Goal: Transaction & Acquisition: Purchase product/service

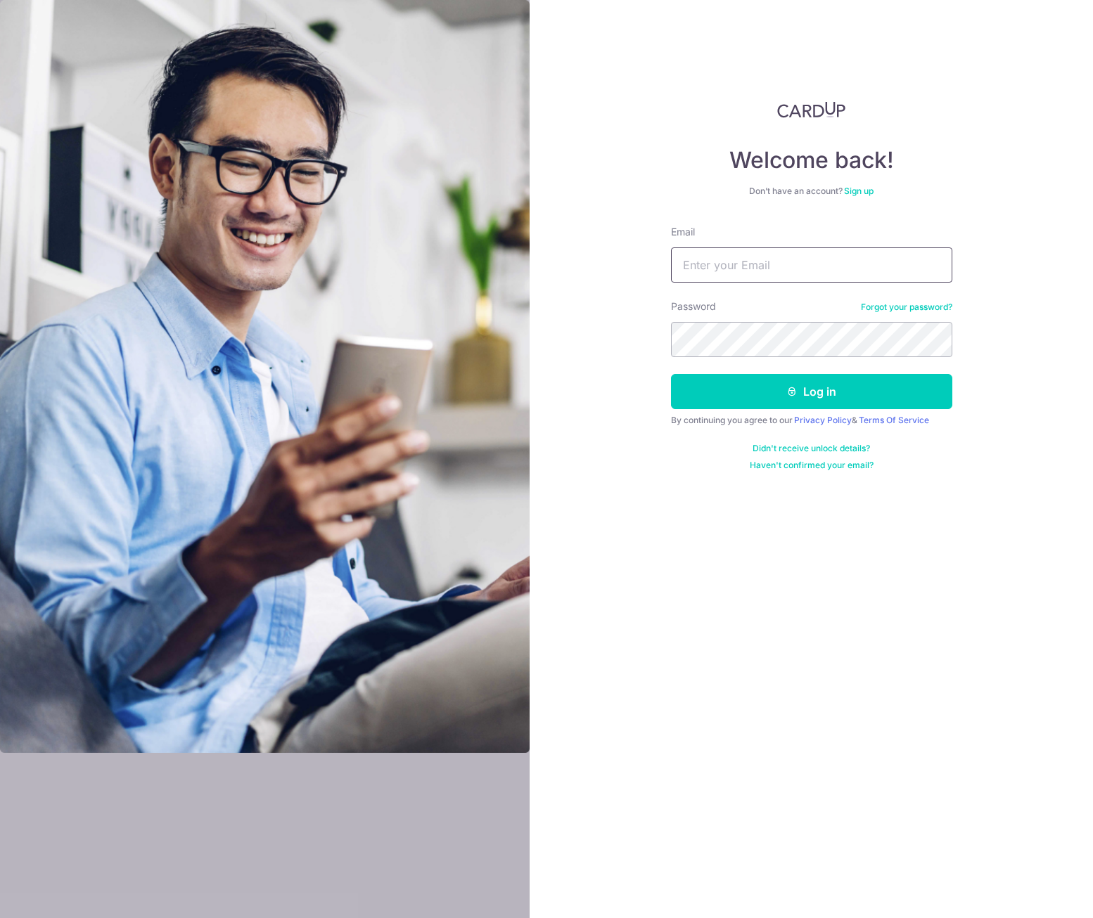
click at [730, 265] on input "Email" at bounding box center [811, 265] width 281 height 35
type input "[EMAIL_ADDRESS][DOMAIN_NAME]"
click at [804, 397] on button "Log in" at bounding box center [811, 391] width 281 height 35
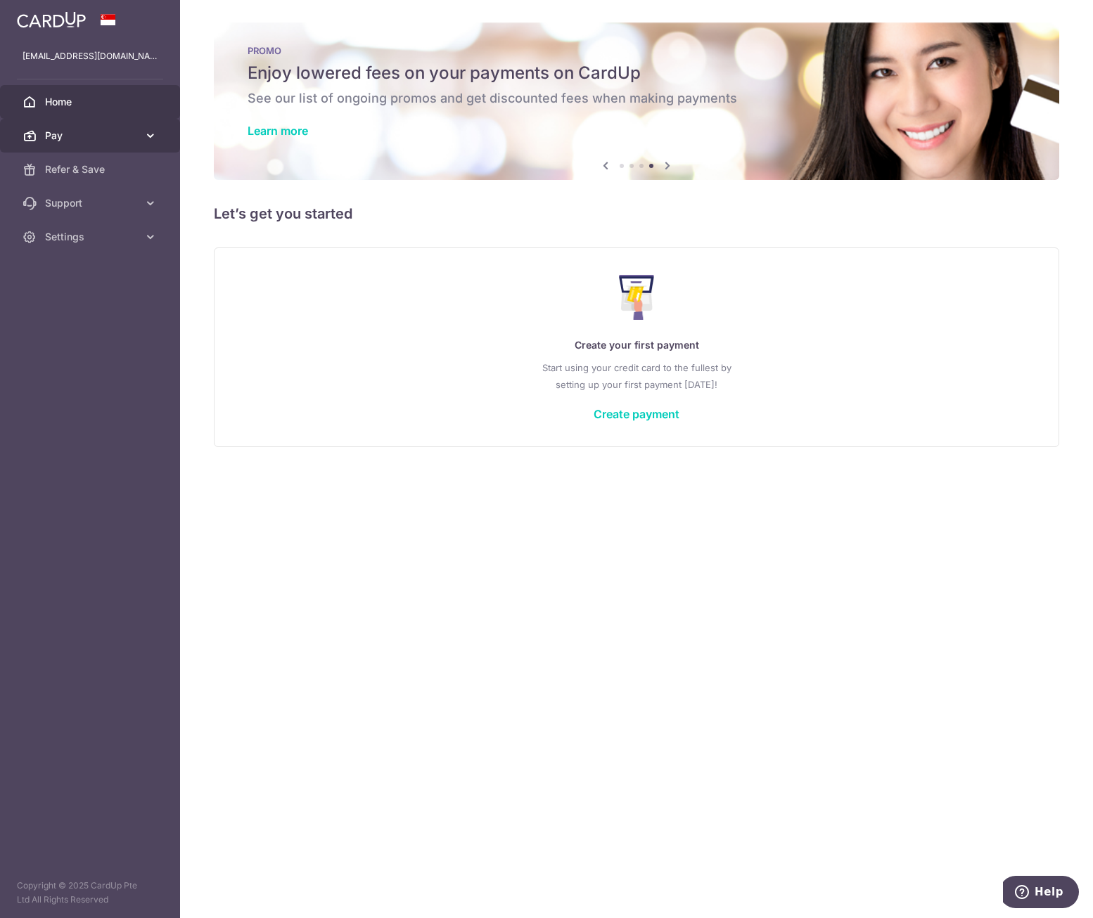
click at [66, 134] on span "Pay" at bounding box center [91, 136] width 93 height 14
click at [626, 419] on link "Create payment" at bounding box center [636, 414] width 86 height 14
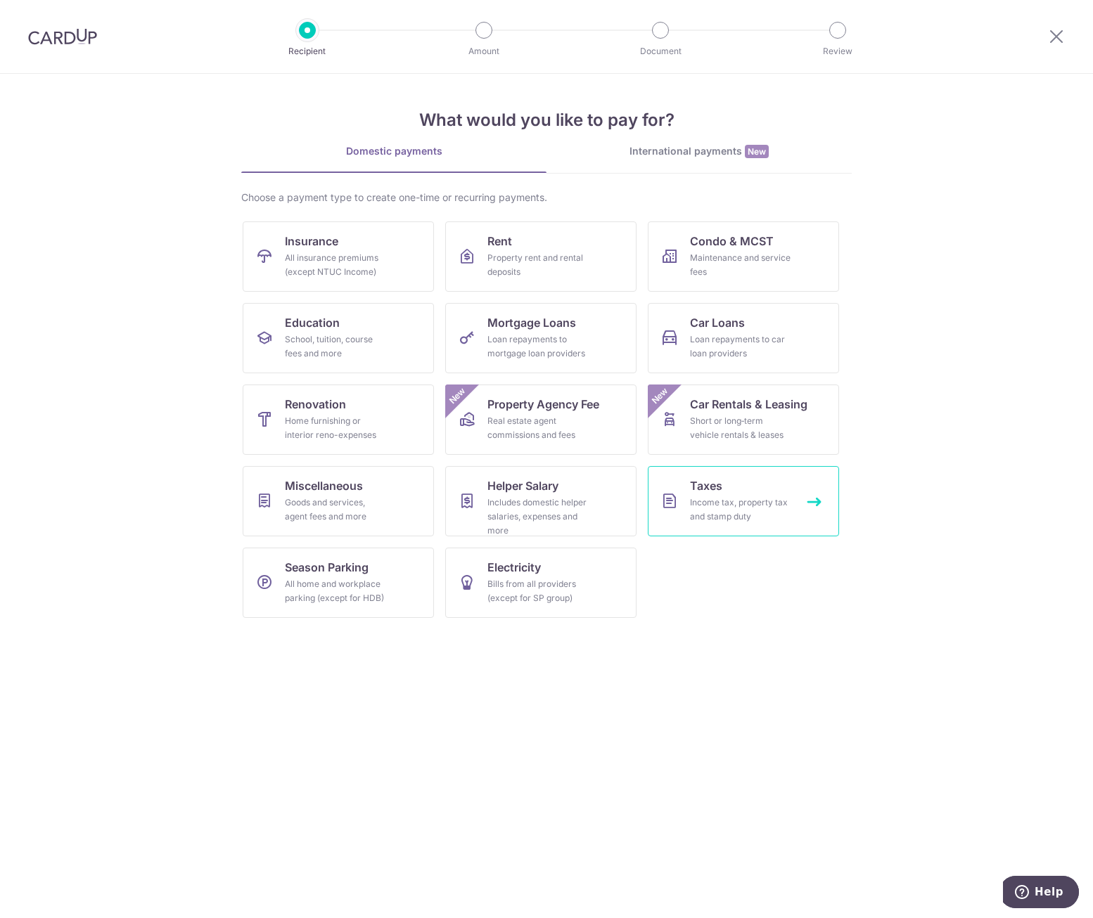
click at [722, 508] on div "Income tax, property tax and stamp duty" at bounding box center [740, 510] width 101 height 28
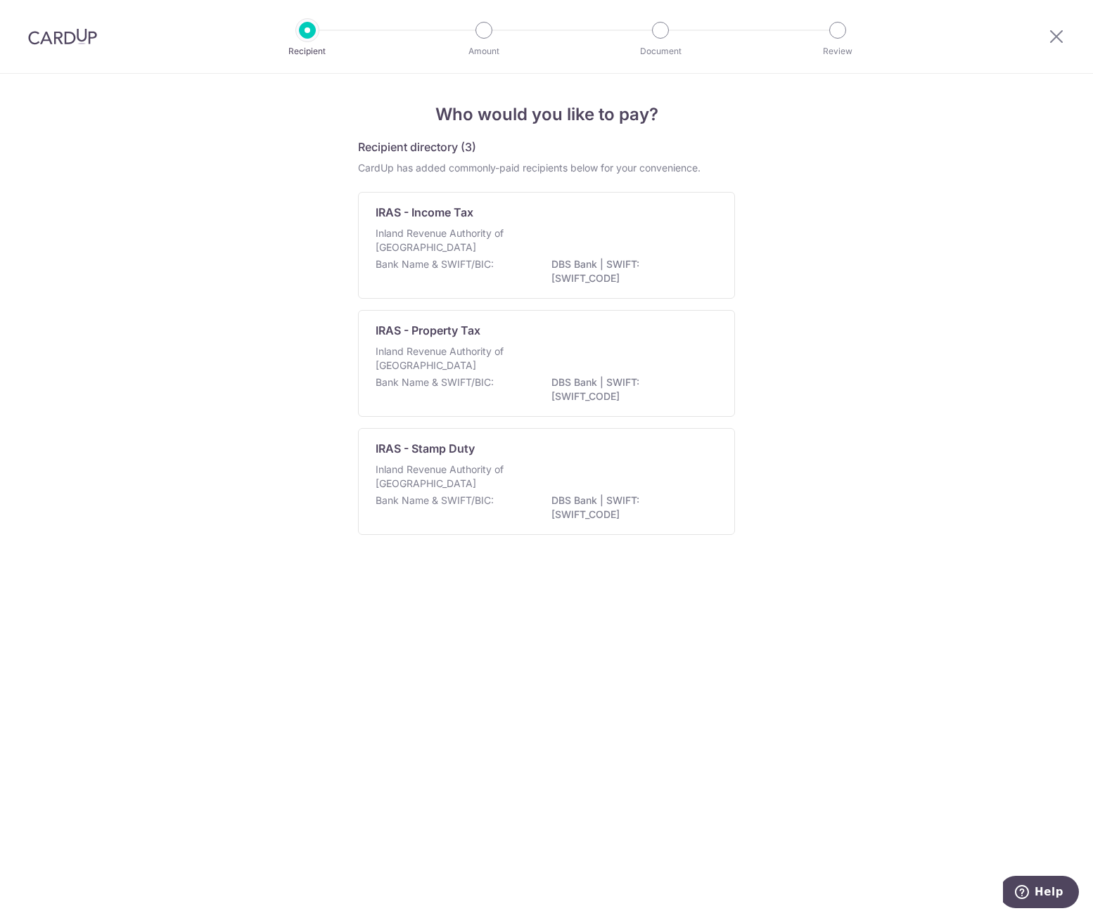
click at [902, 555] on div "Who would you like to pay? Recipient directory (3) CardUp has added commonly-pa…" at bounding box center [546, 496] width 1093 height 844
click at [868, 394] on div "Who would you like to pay? Recipient directory (3) CardUp has added commonly-pa…" at bounding box center [546, 496] width 1093 height 844
click at [674, 220] on div "IRAS - Income Tax" at bounding box center [537, 212] width 325 height 17
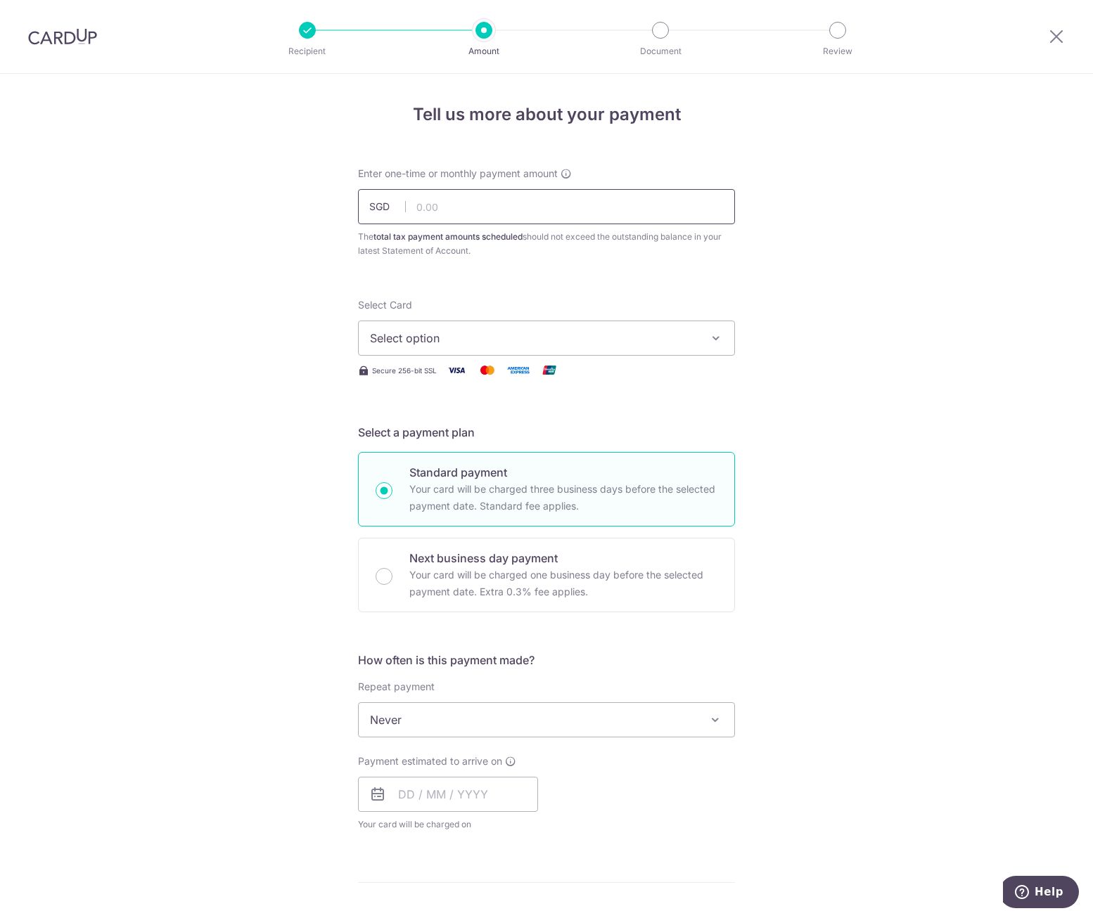
click at [554, 196] on input "text" at bounding box center [546, 206] width 377 height 35
type input "1,000.00"
type input "off225"
type input "1,000.00"
click at [466, 346] on span "Select option" at bounding box center [534, 338] width 328 height 17
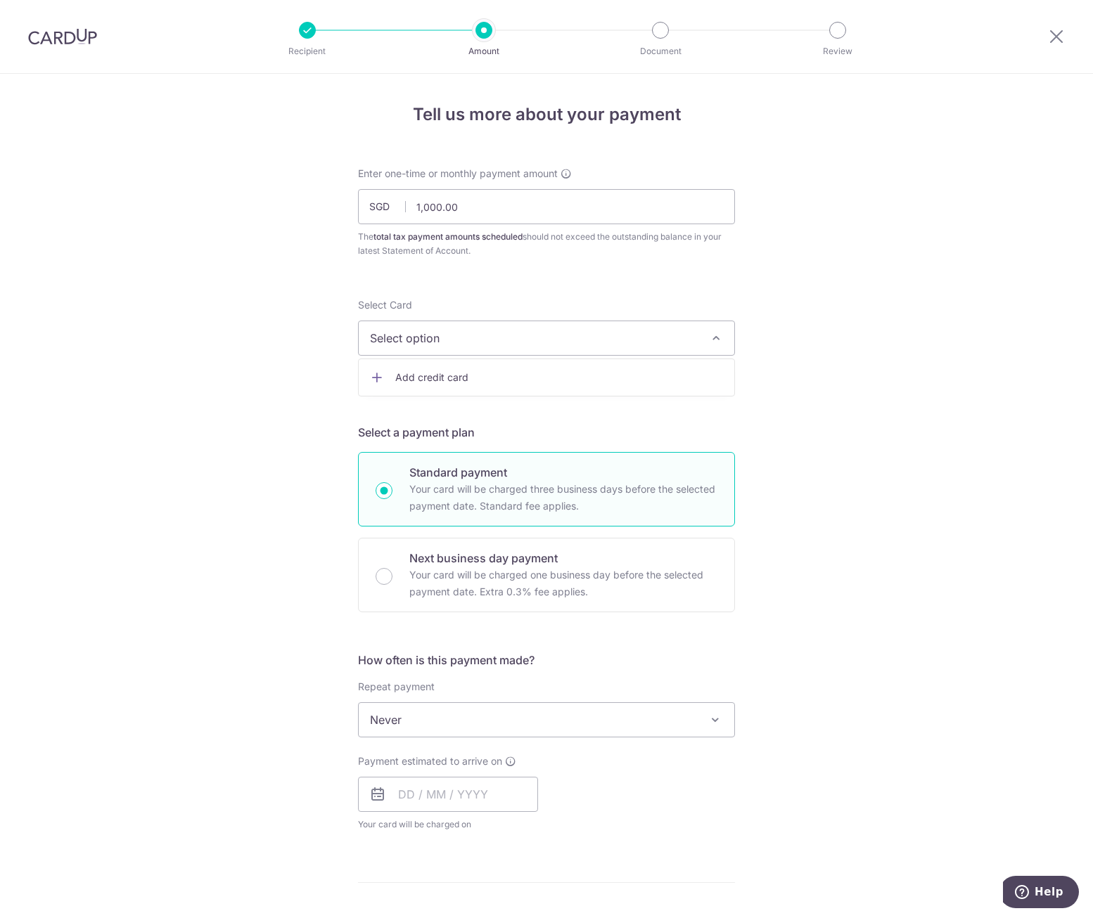
click at [451, 378] on span "Add credit card" at bounding box center [559, 378] width 328 height 14
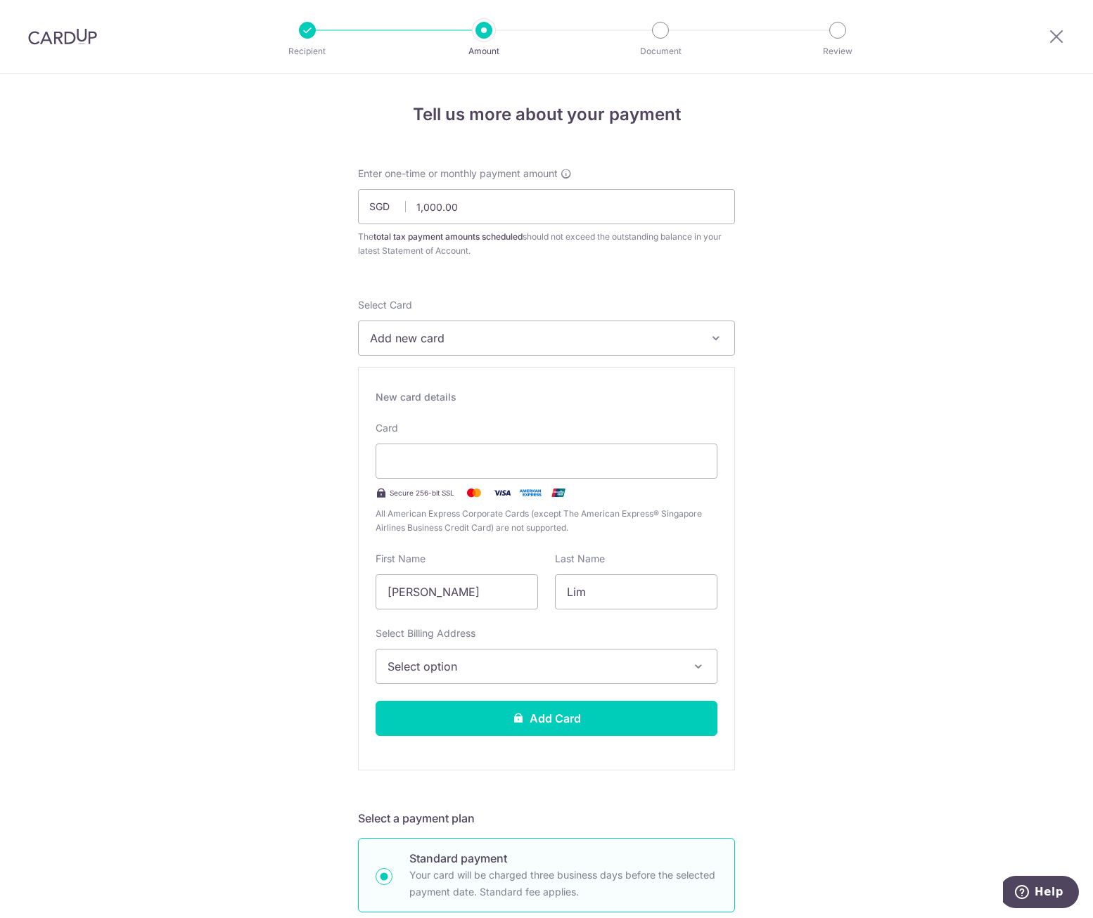
click at [572, 661] on span "Select option" at bounding box center [533, 666] width 293 height 17
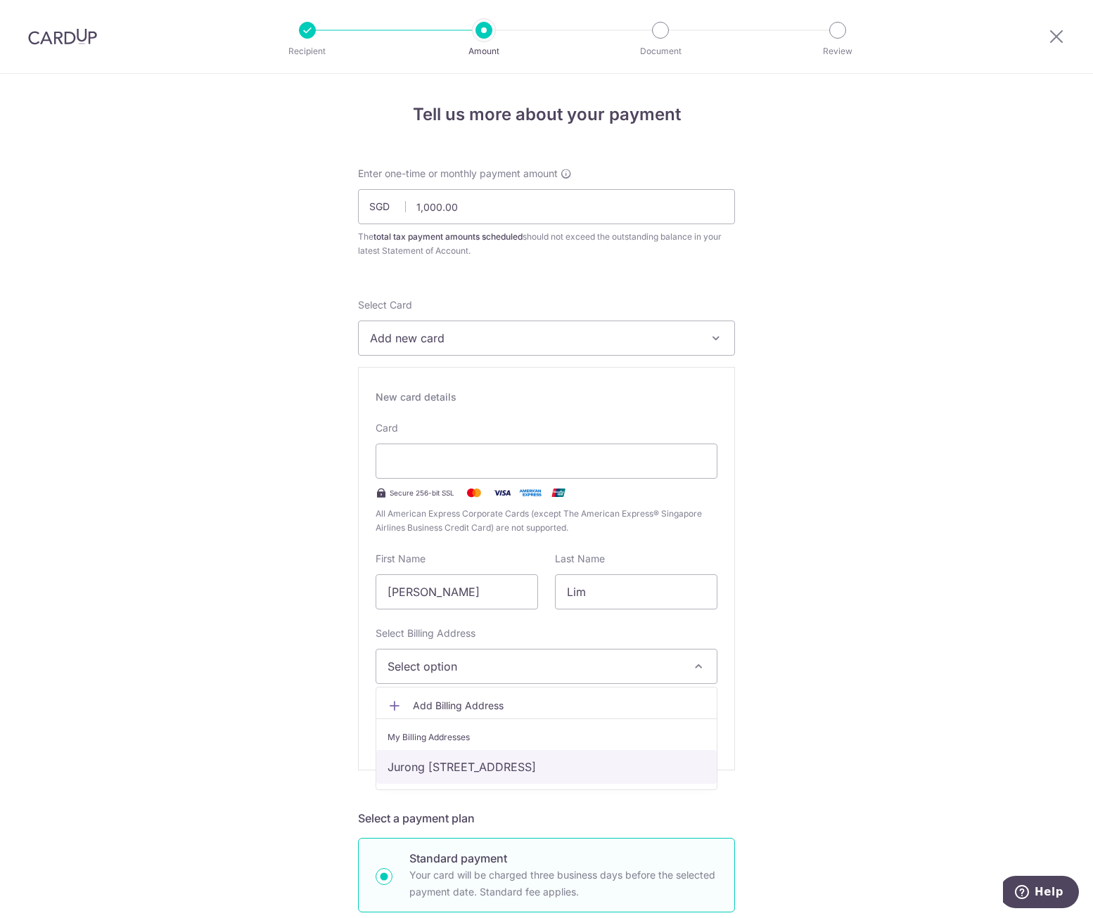
click at [584, 768] on link "Jurong [STREET_ADDRESS]" at bounding box center [546, 767] width 340 height 34
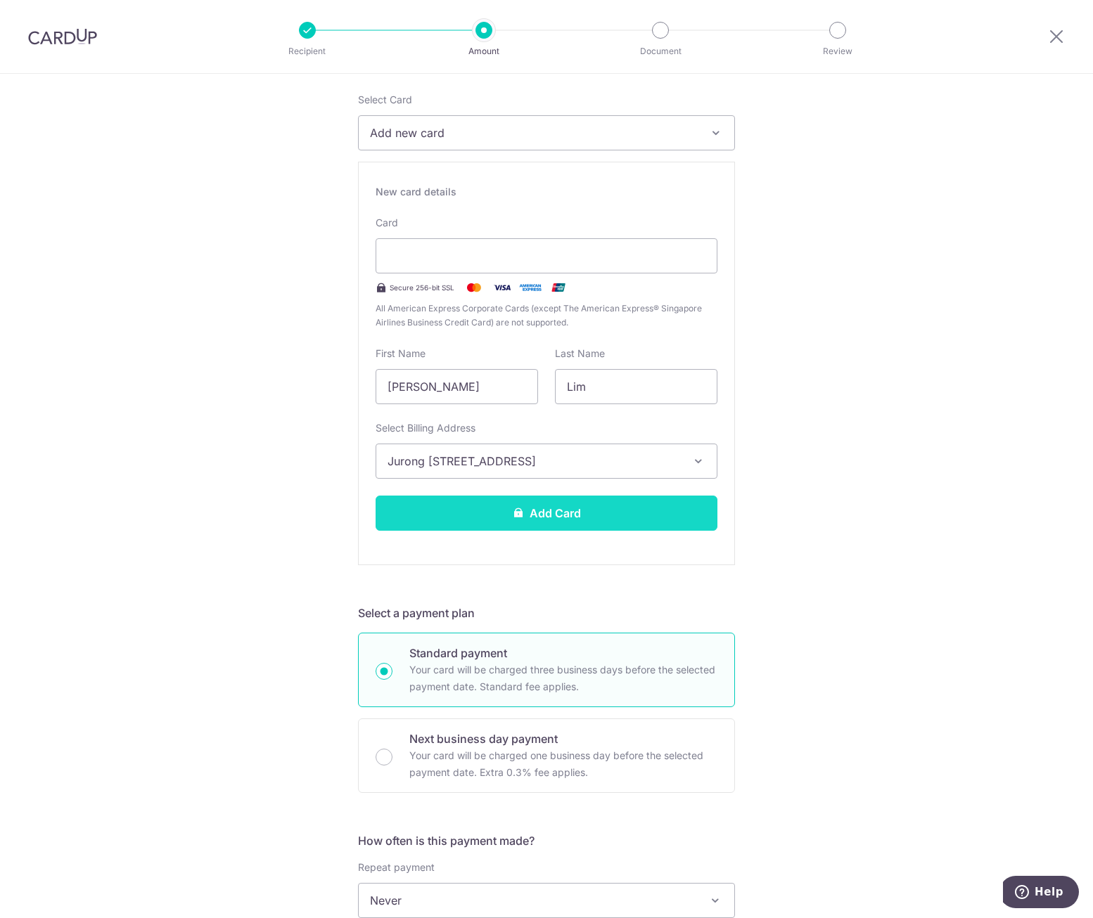
scroll to position [211, 0]
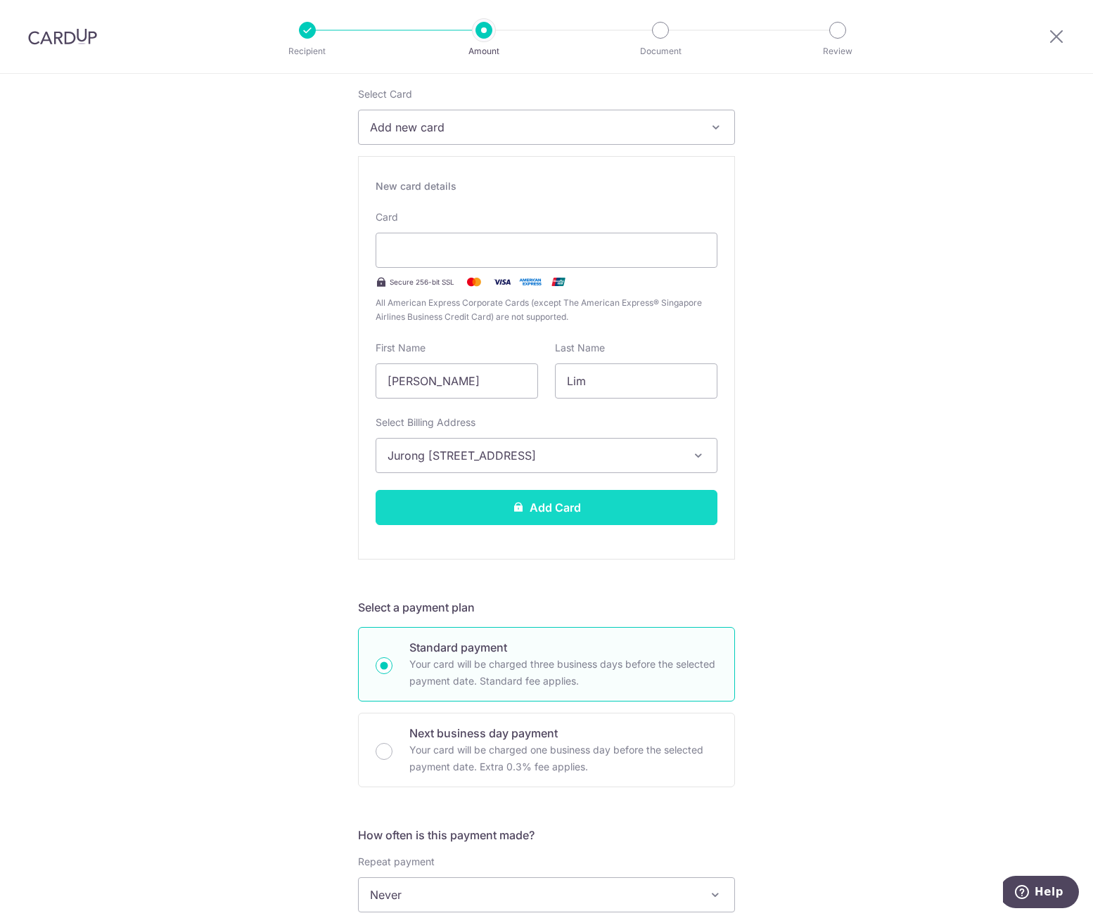
click at [593, 506] on button "Add Card" at bounding box center [546, 507] width 342 height 35
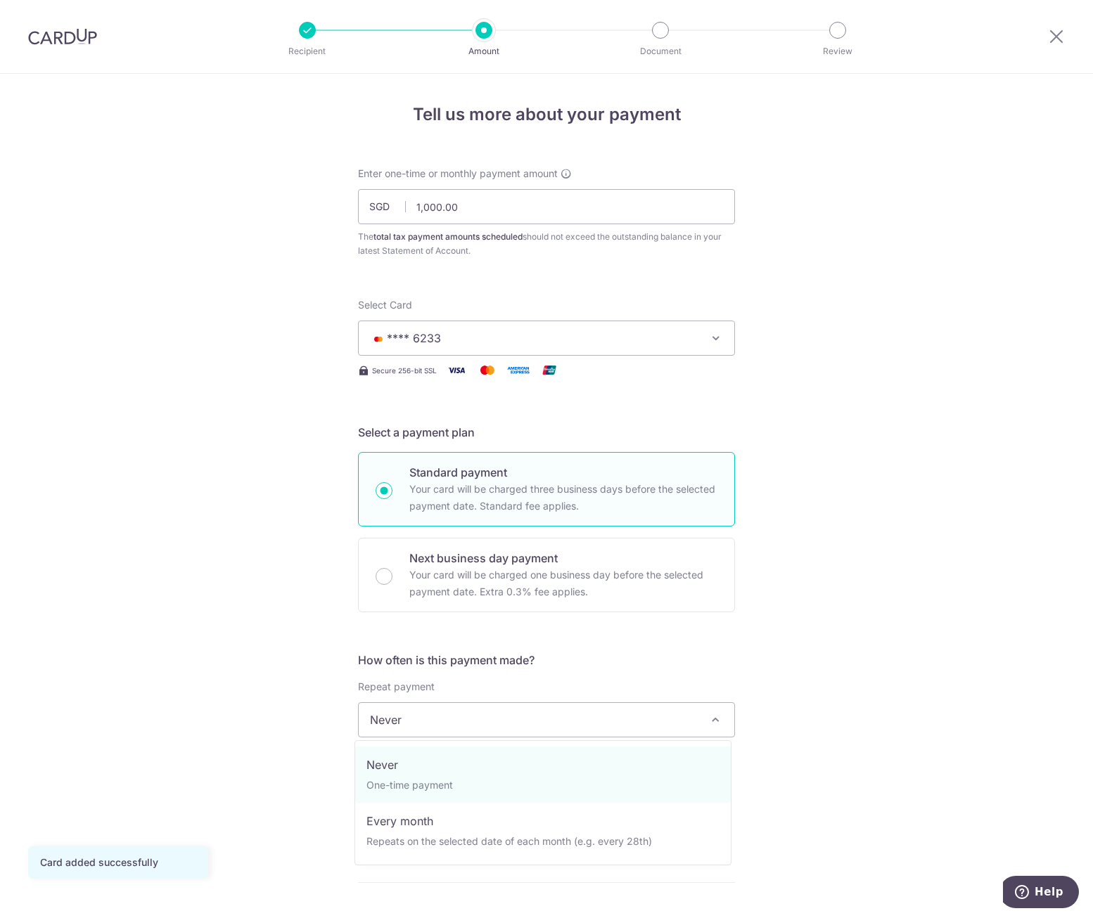
click at [702, 724] on span "Never" at bounding box center [546, 720] width 375 height 34
click at [854, 667] on div "Tell us more about your payment Enter one-time or monthly payment amount SGD 1,…" at bounding box center [546, 727] width 1093 height 1306
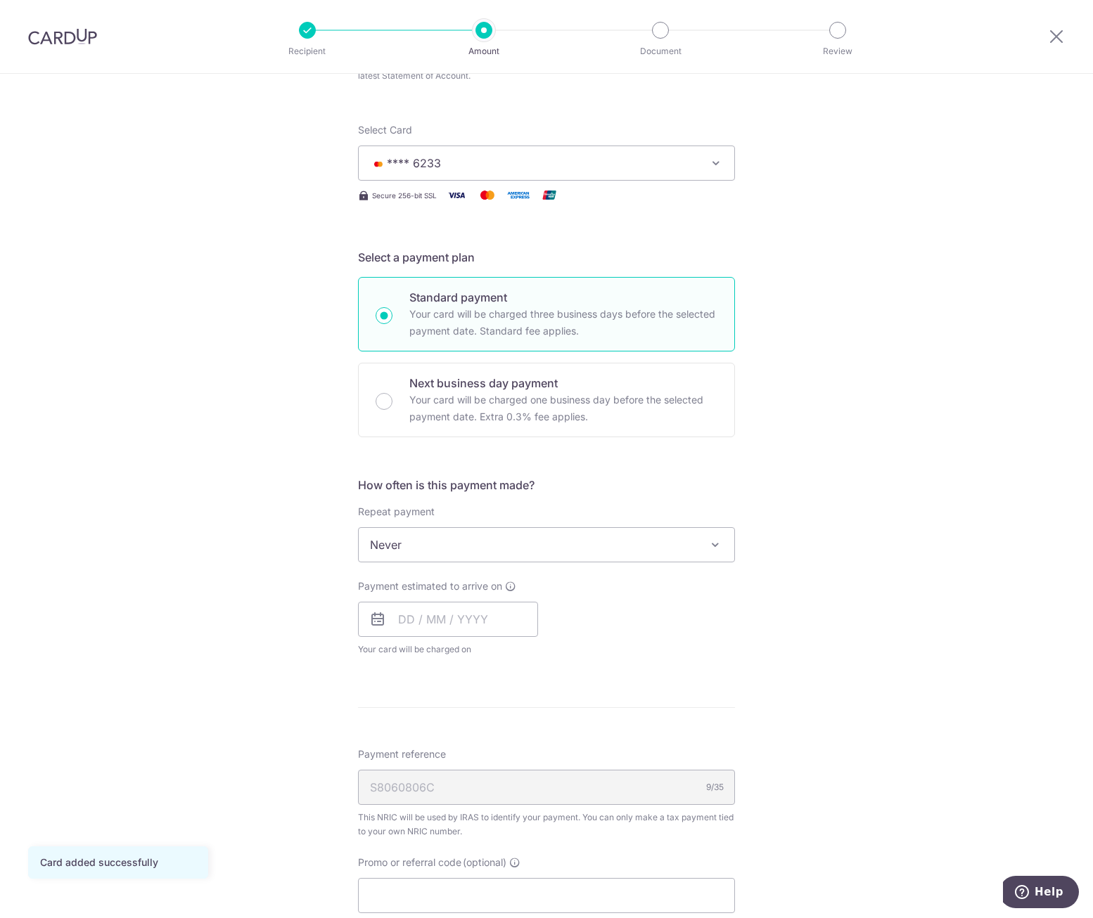
scroll to position [211, 0]
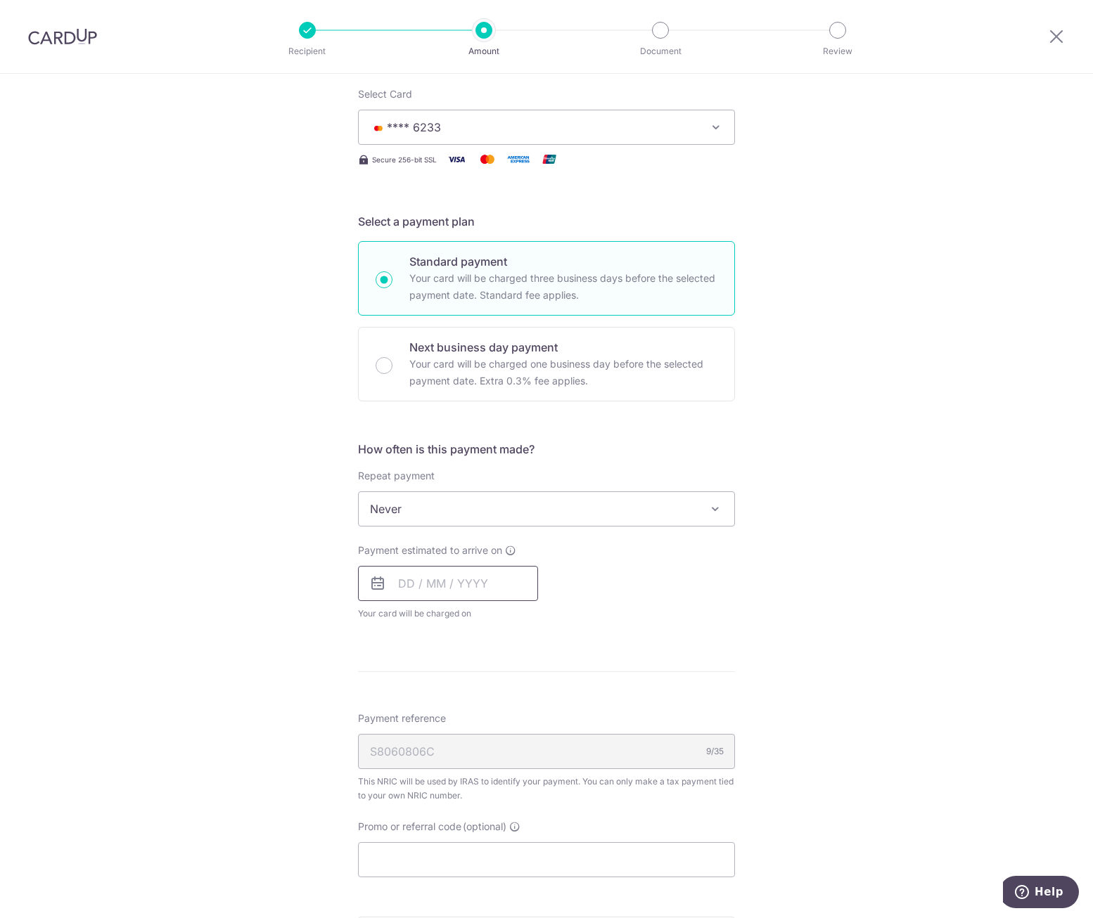
click at [407, 586] on input "text" at bounding box center [448, 583] width 180 height 35
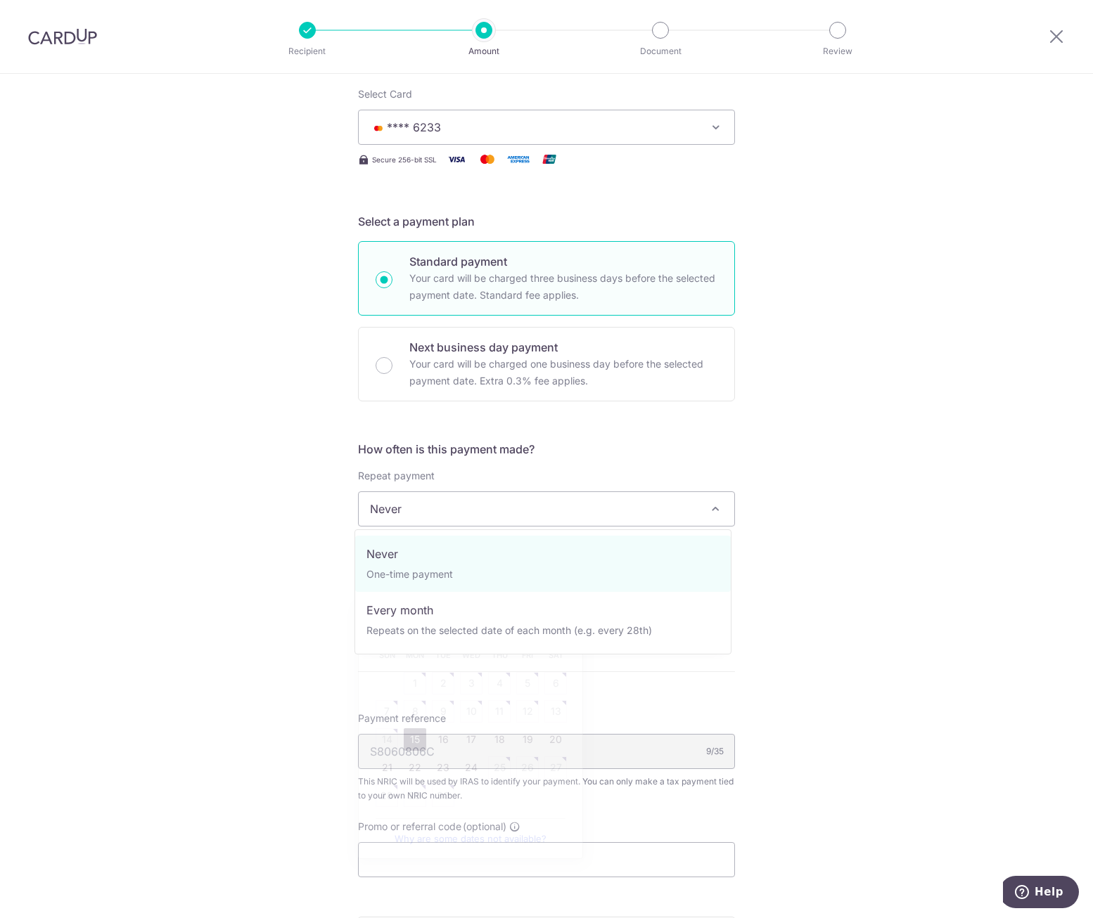
click at [638, 512] on span "Never" at bounding box center [546, 509] width 375 height 34
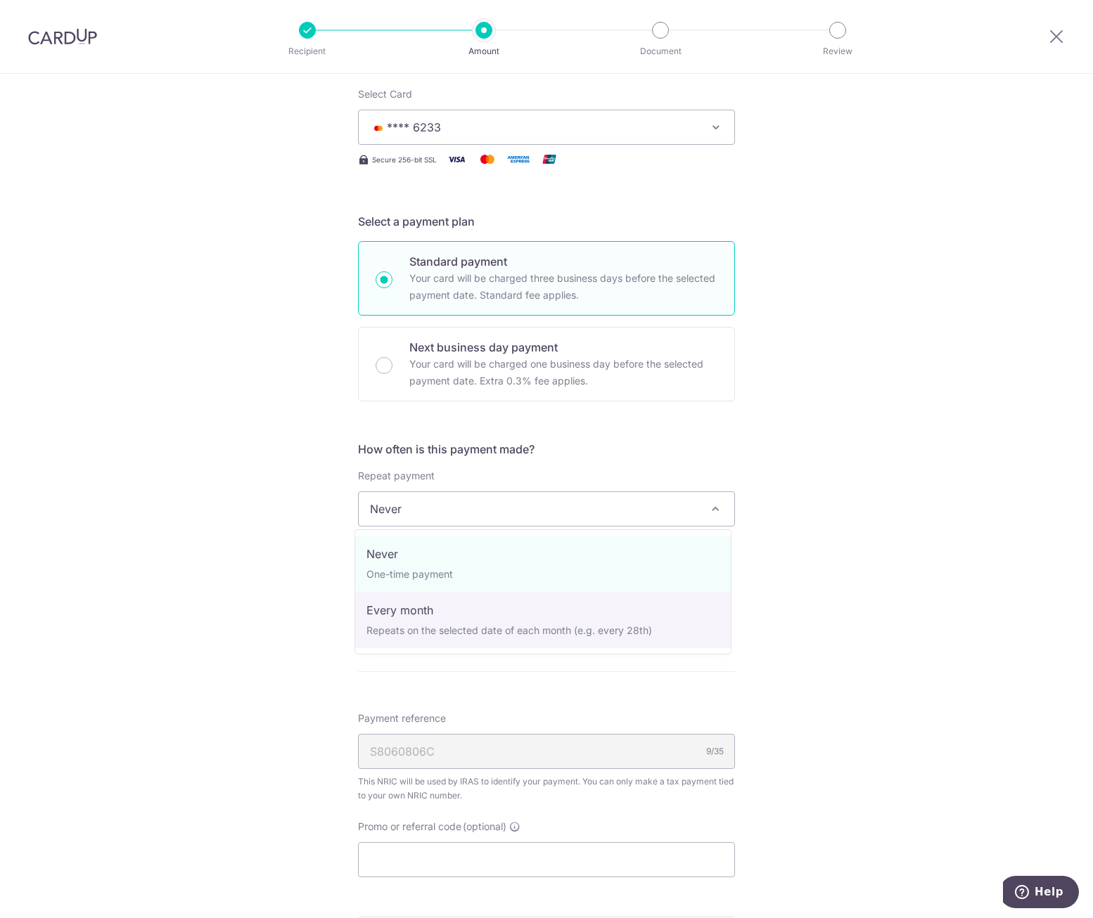
select select "3"
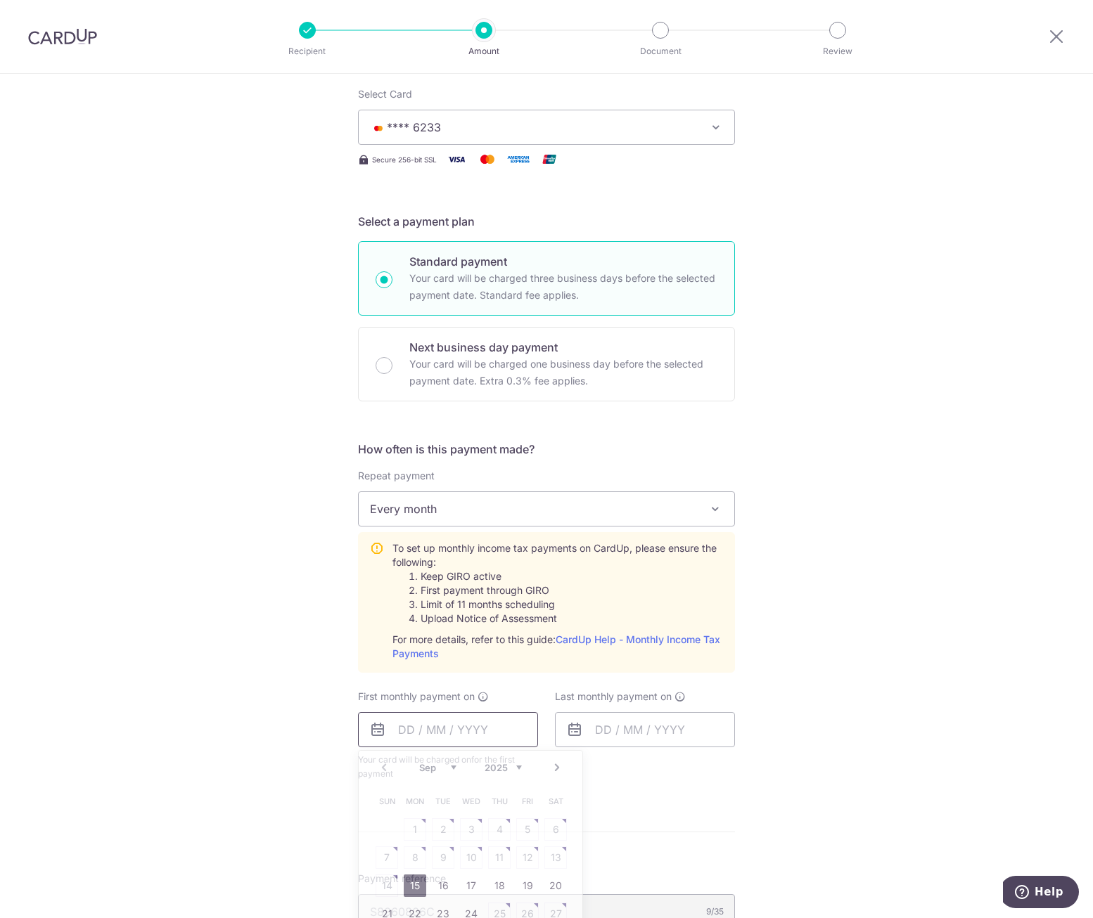
click at [482, 728] on input "text" at bounding box center [448, 729] width 180 height 35
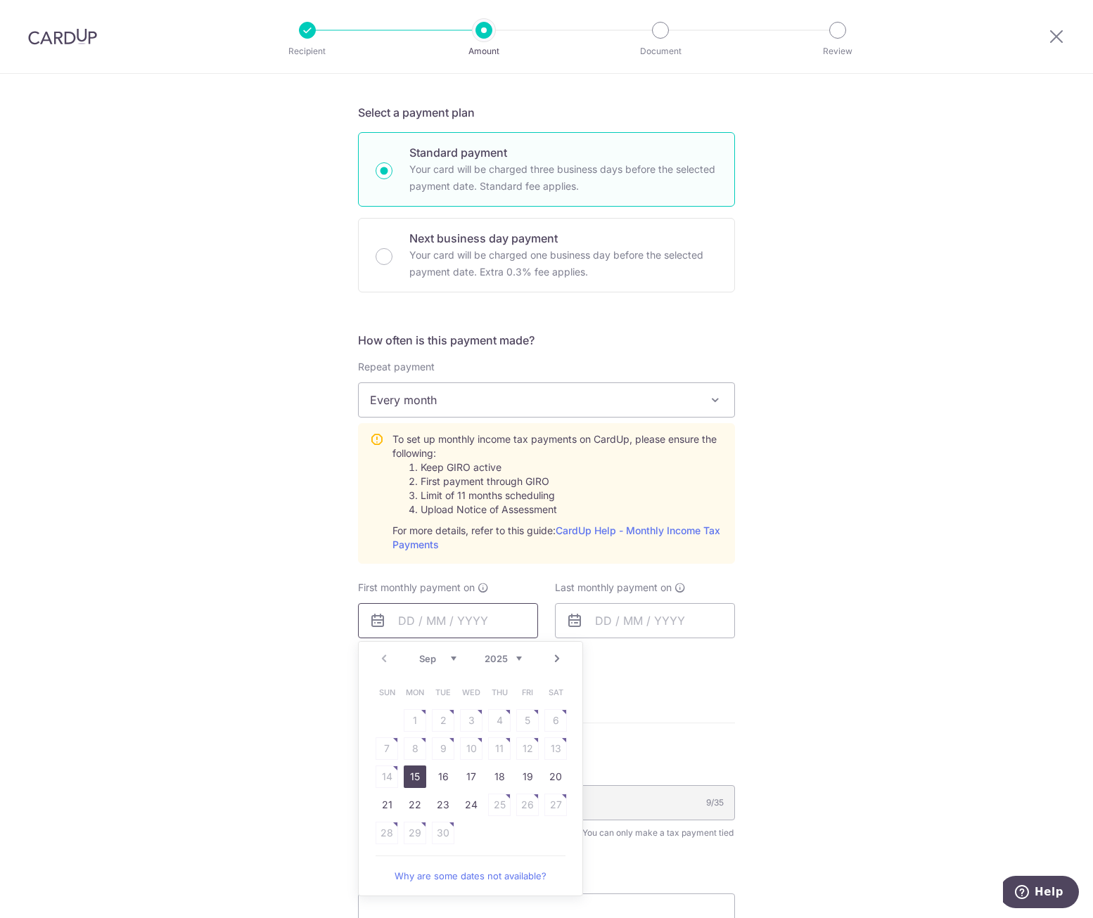
scroll to position [352, 0]
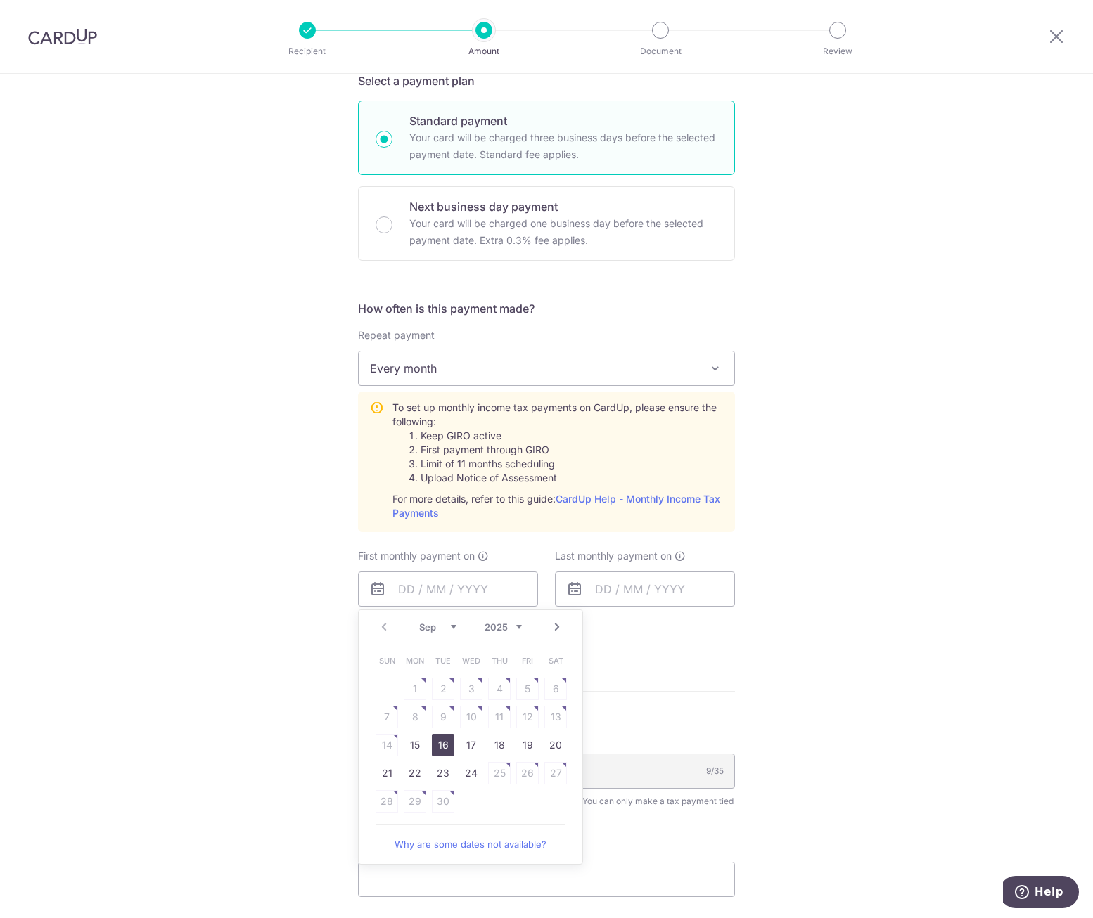
click at [434, 748] on link "16" at bounding box center [443, 745] width 23 height 23
type input "16/09/2025"
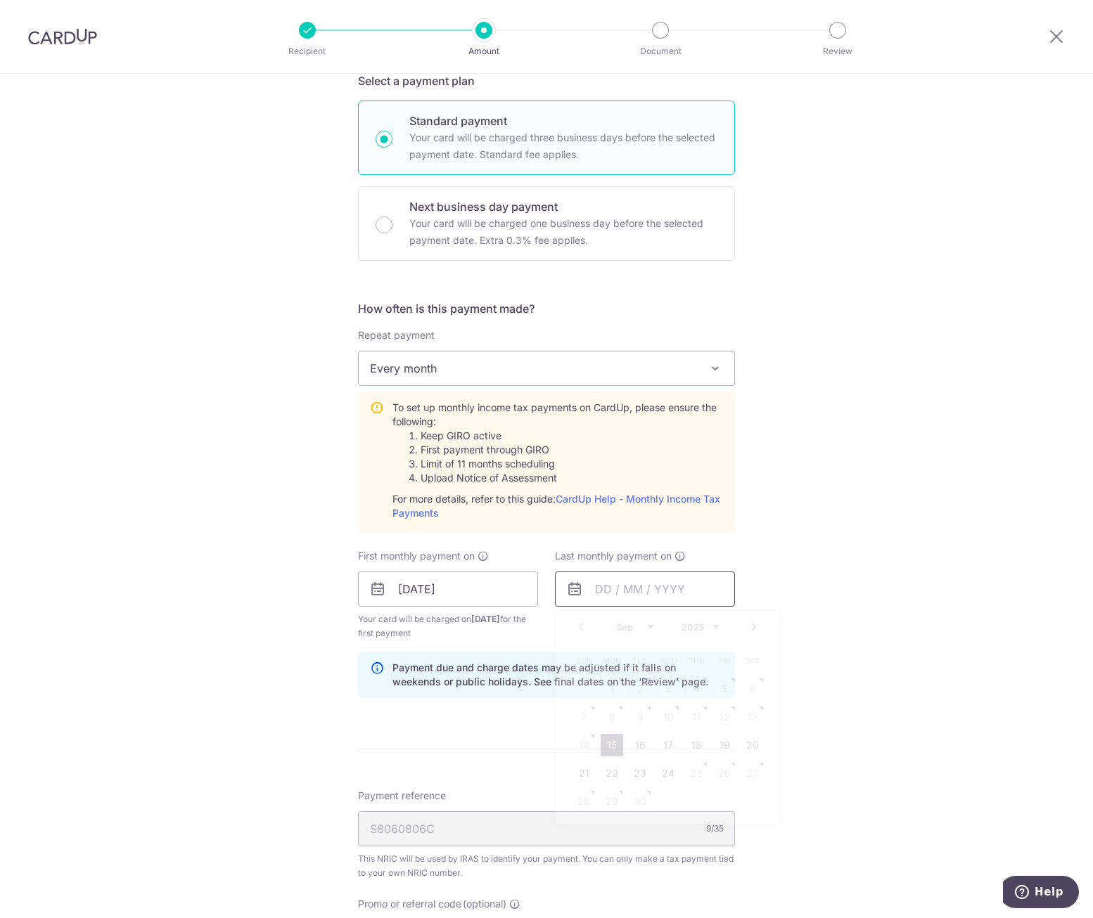
click at [648, 589] on input "text" at bounding box center [645, 589] width 180 height 35
click at [750, 626] on link "Next" at bounding box center [753, 627] width 17 height 17
click at [608, 799] on link "27" at bounding box center [611, 801] width 23 height 23
type input "27/10/2025"
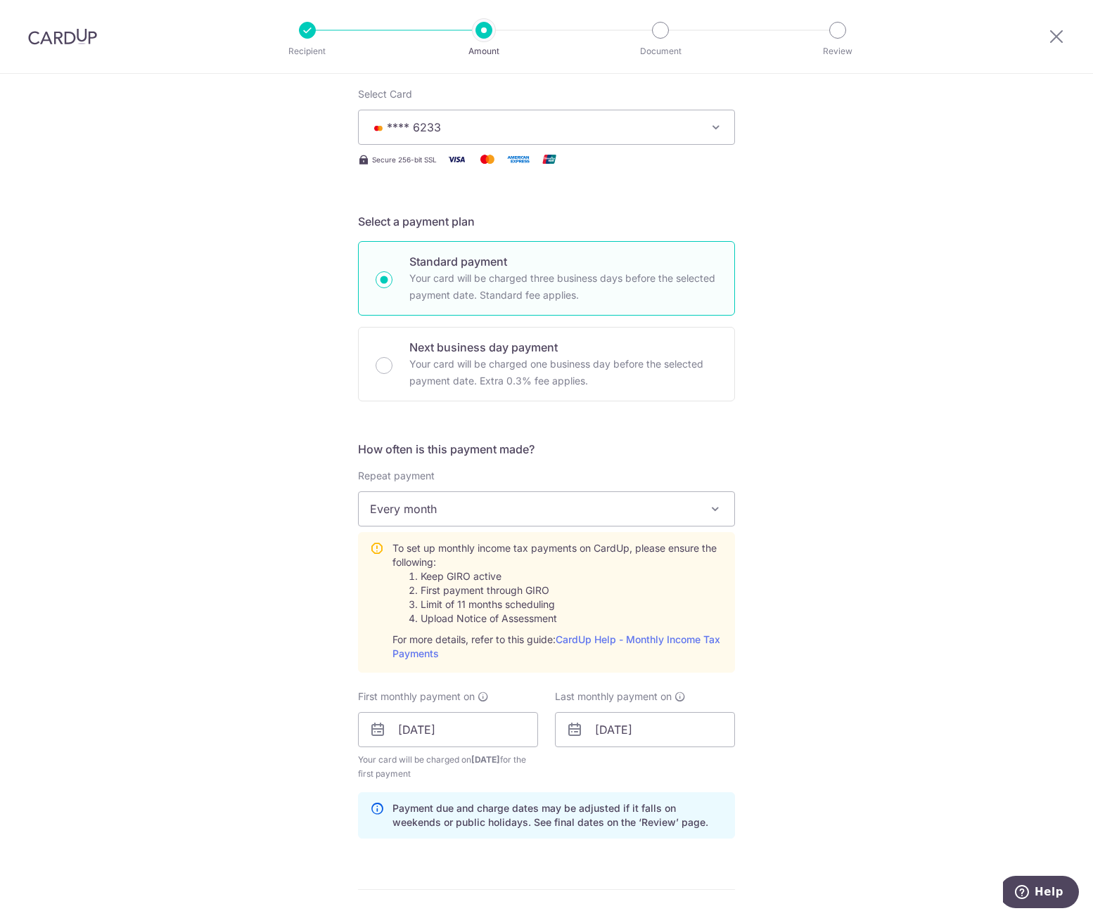
scroll to position [281, 0]
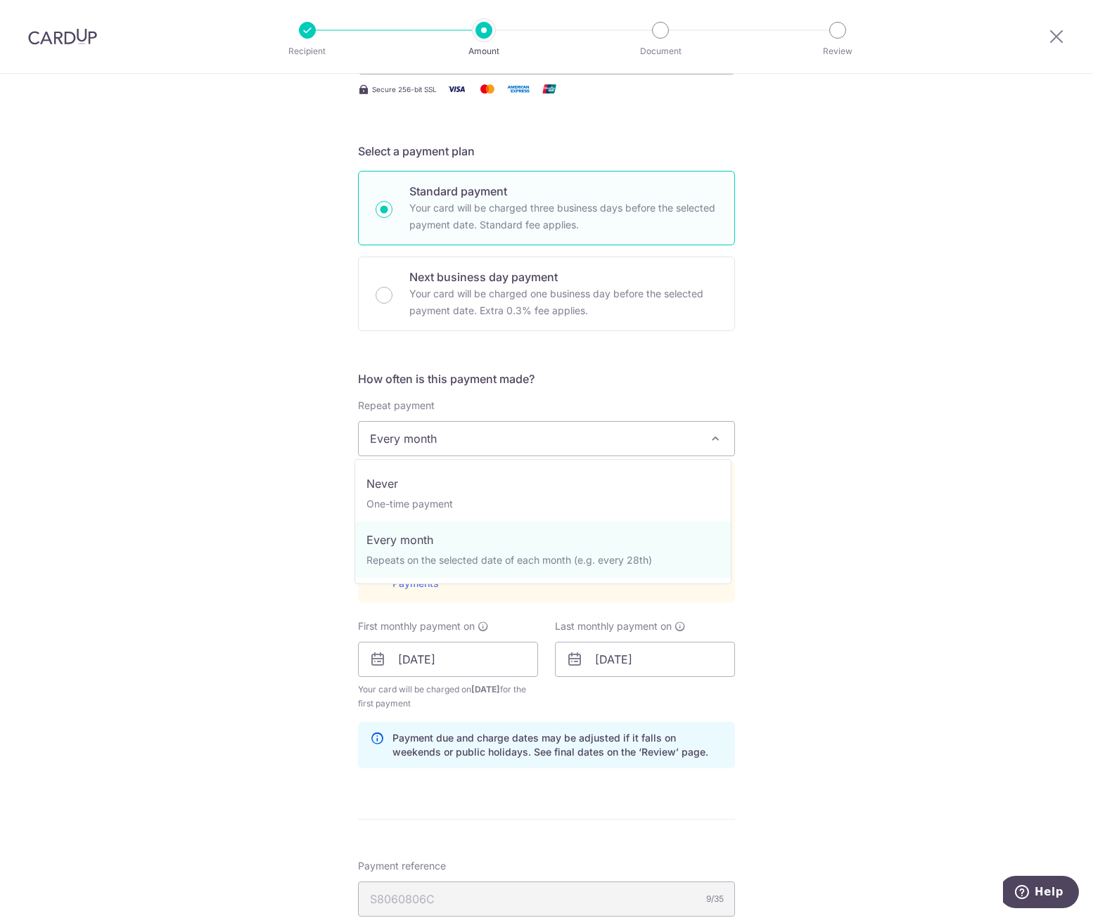
click at [575, 437] on span "Every month" at bounding box center [546, 439] width 375 height 34
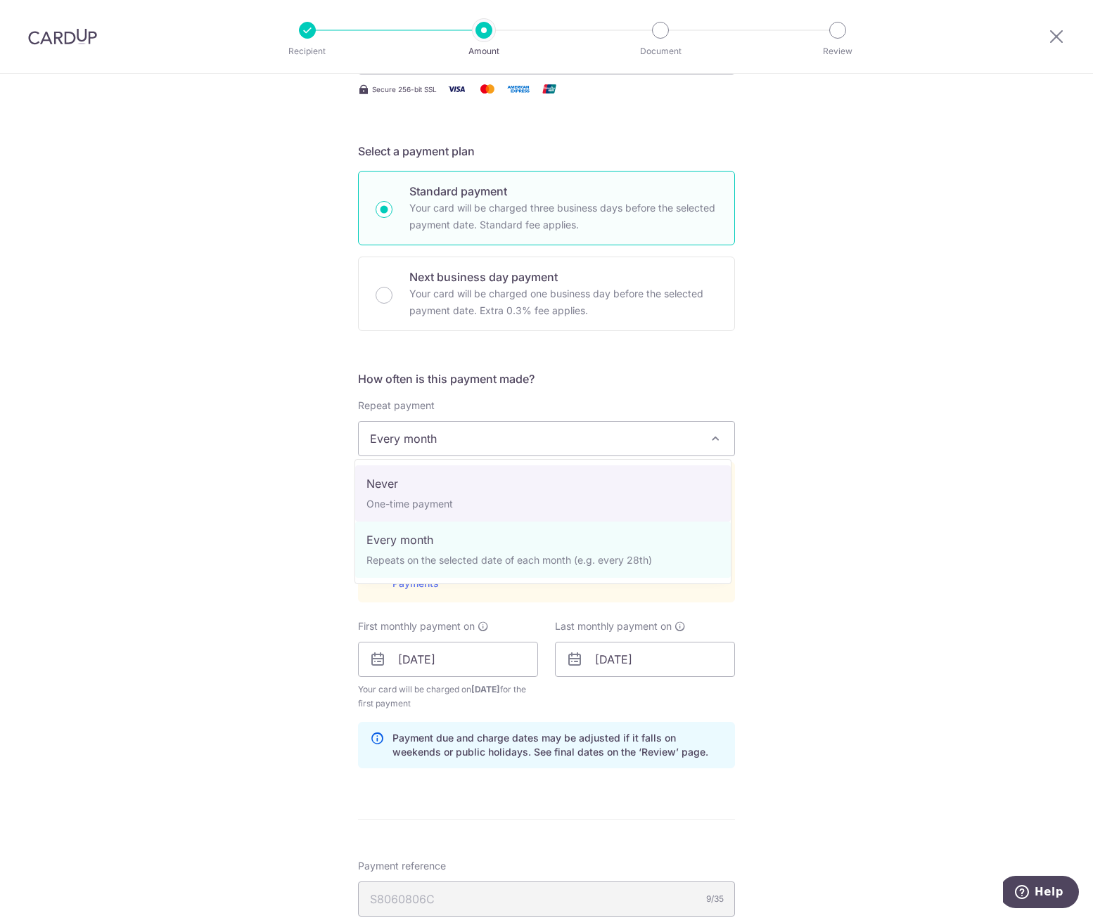
select select "1"
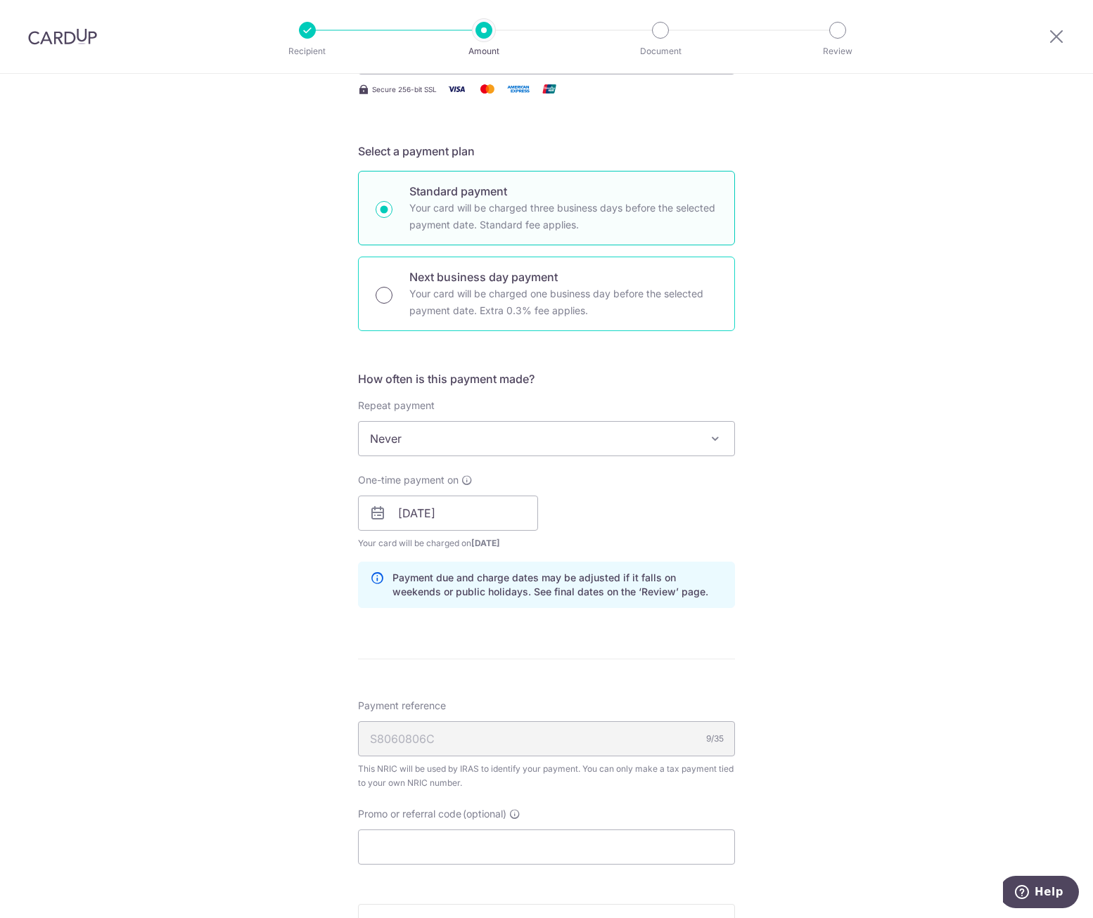
click at [383, 300] on input "Next business day payment Your card will be charged one business day before the…" at bounding box center [383, 295] width 17 height 17
radio input "true"
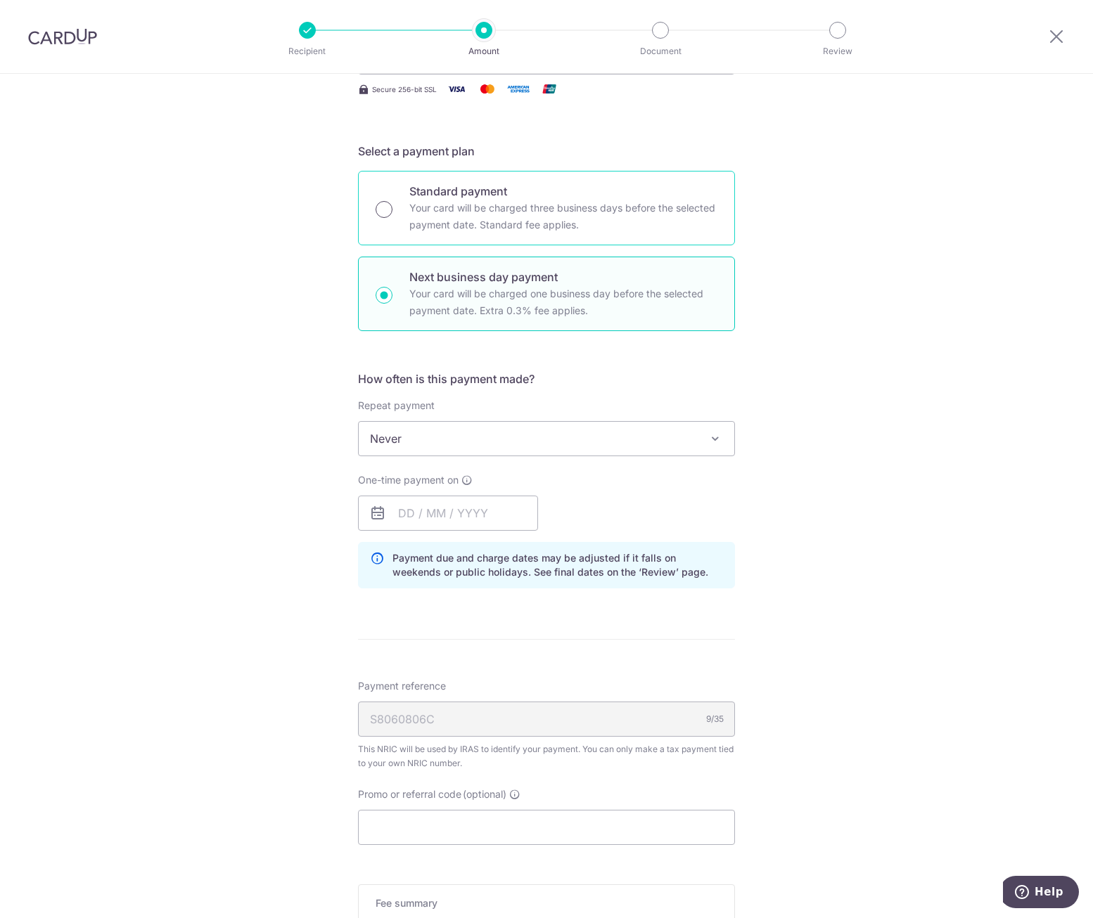
click at [380, 205] on input "Standard payment Your card will be charged three business days before the selec…" at bounding box center [383, 209] width 17 height 17
radio input "true"
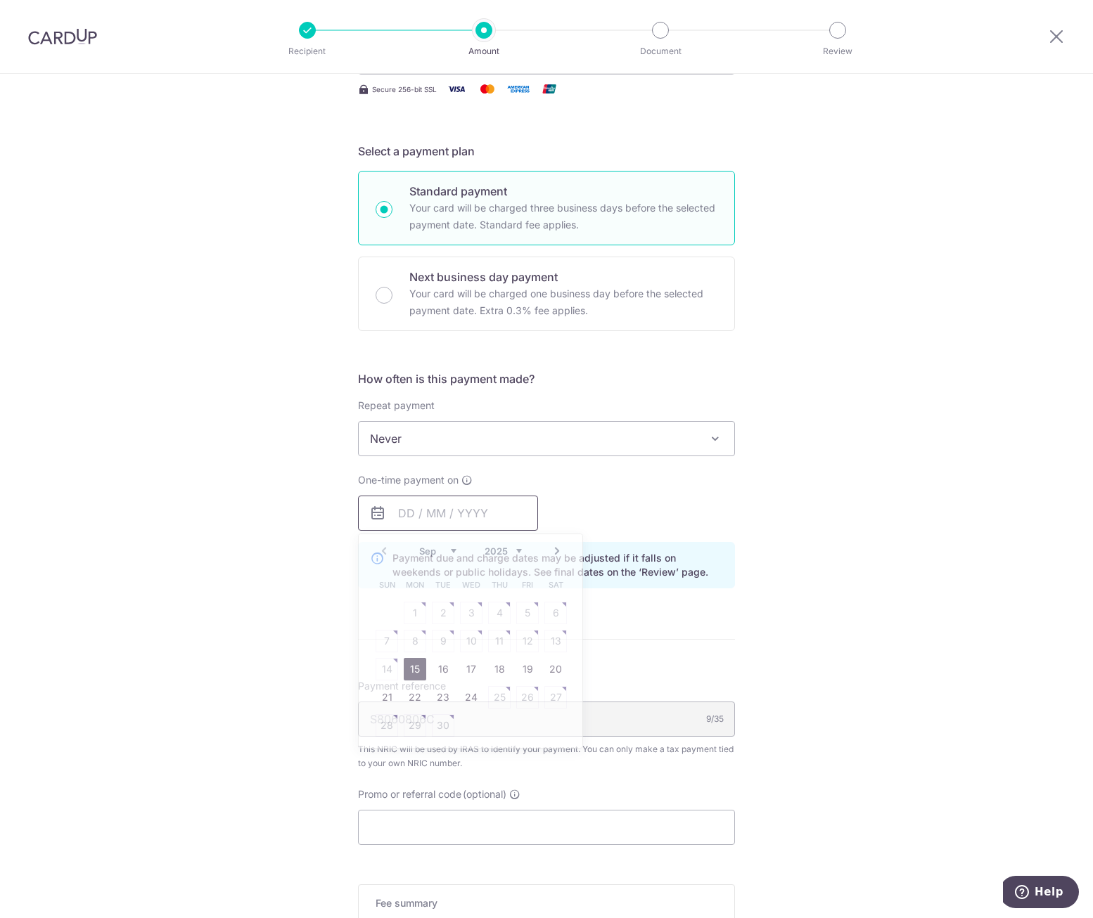
click at [449, 510] on input "text" at bounding box center [448, 513] width 180 height 35
click at [436, 669] on link "16" at bounding box center [443, 669] width 23 height 23
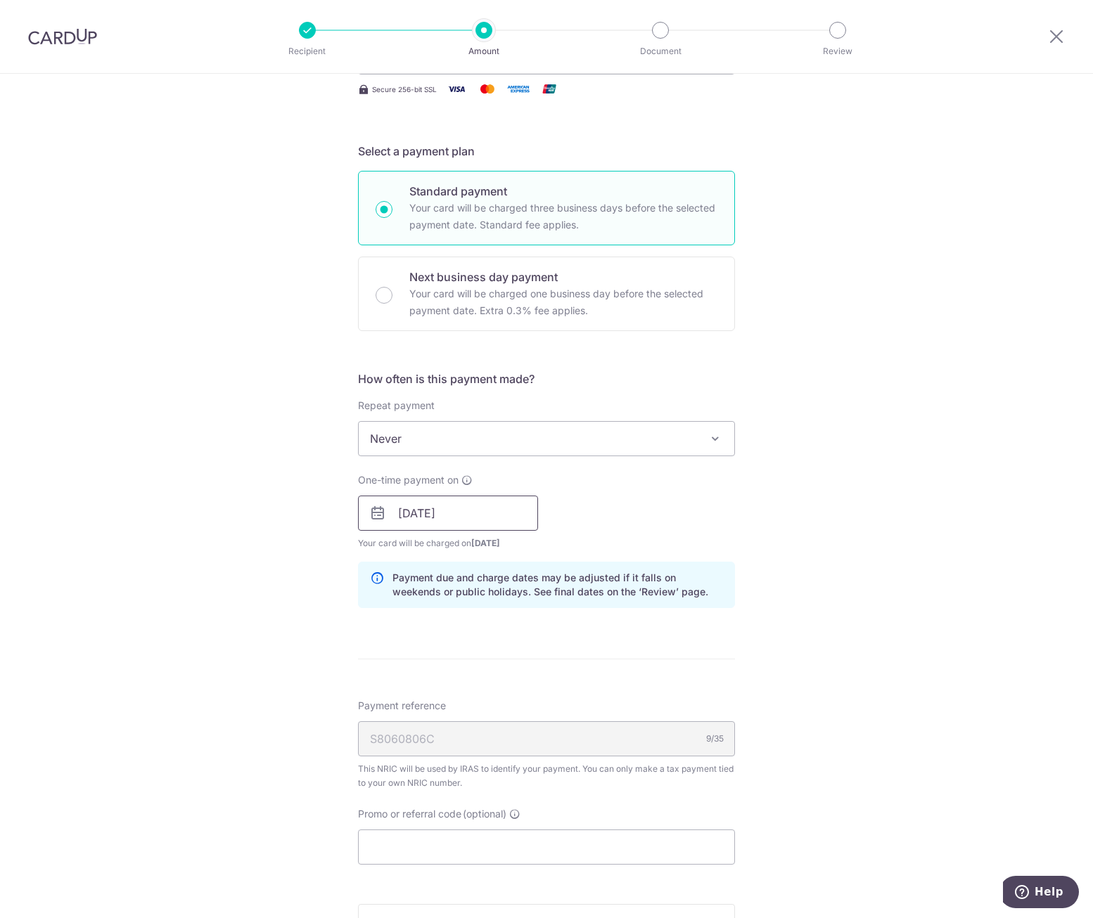
click at [474, 513] on input "16/09/2025" at bounding box center [448, 513] width 180 height 35
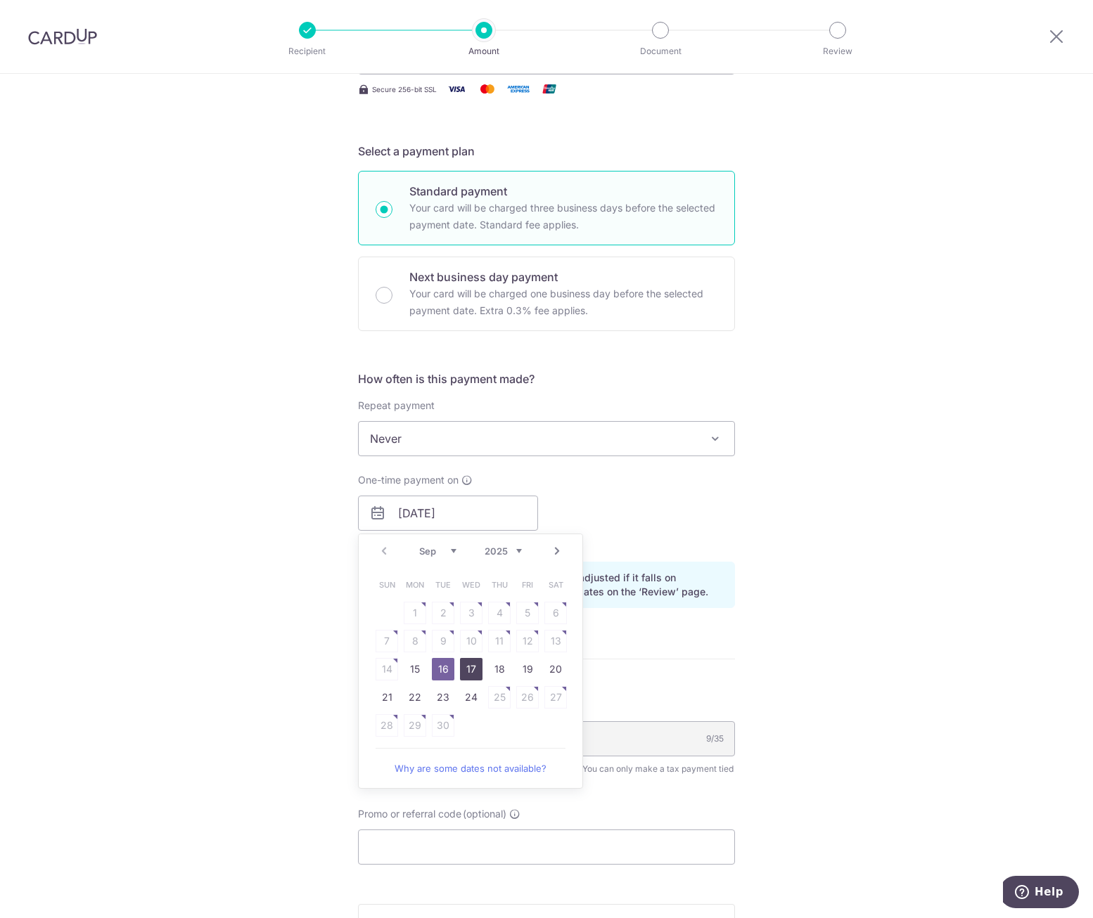
click at [468, 669] on link "17" at bounding box center [471, 669] width 23 height 23
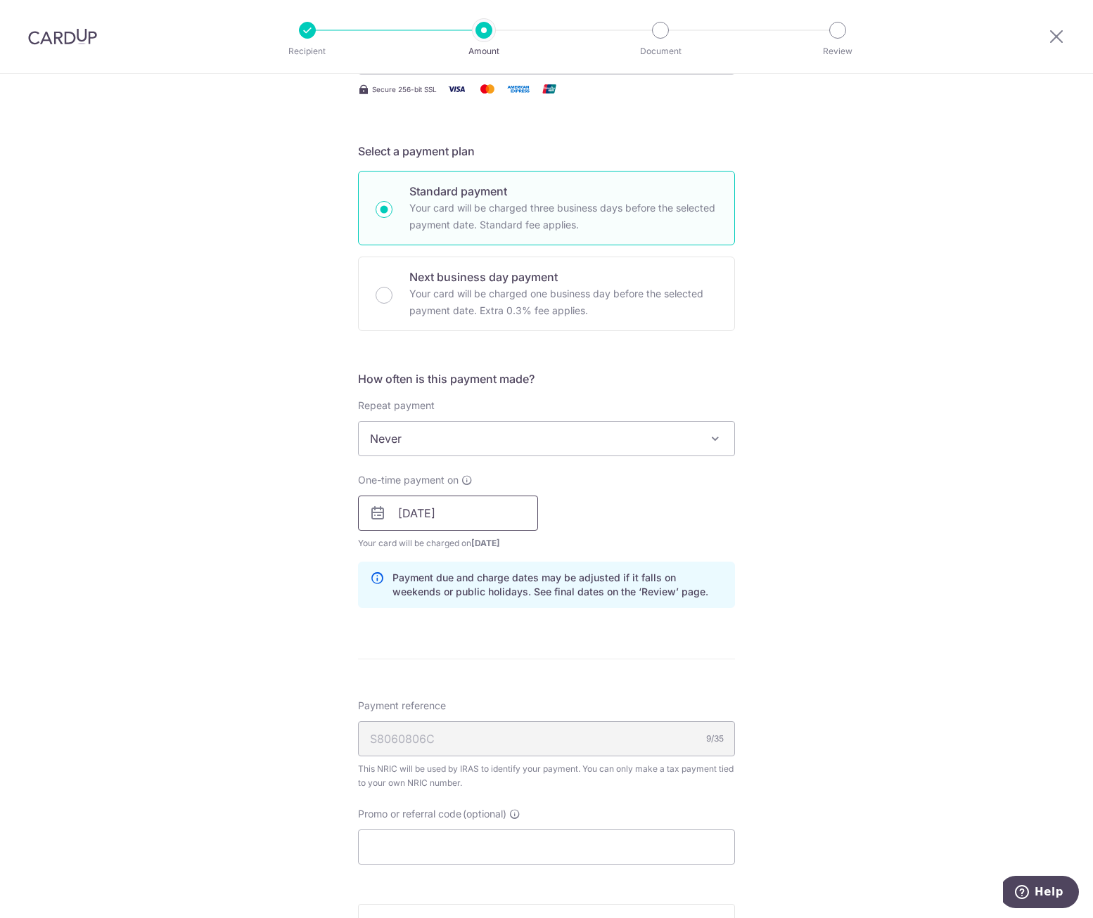
click at [501, 510] on input "17/09/2025" at bounding box center [448, 513] width 180 height 35
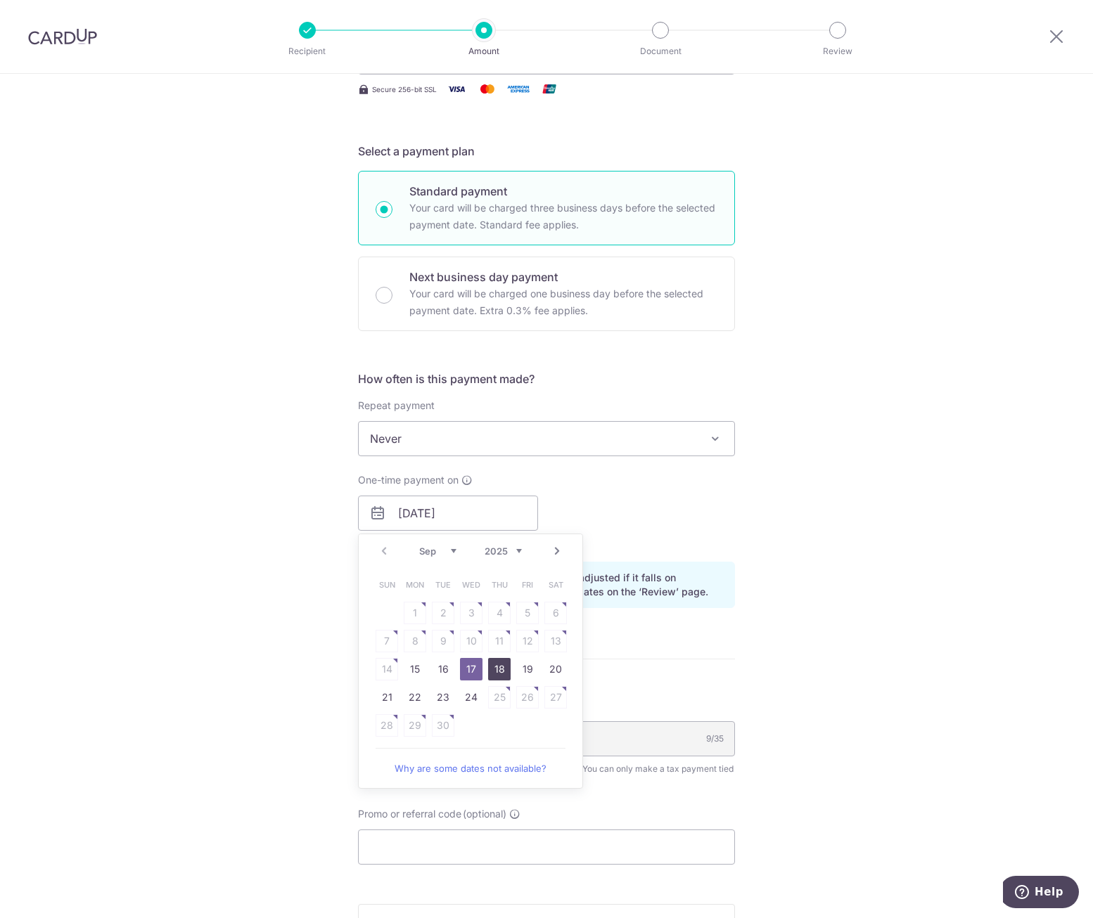
click at [488, 664] on link "18" at bounding box center [499, 669] width 23 height 23
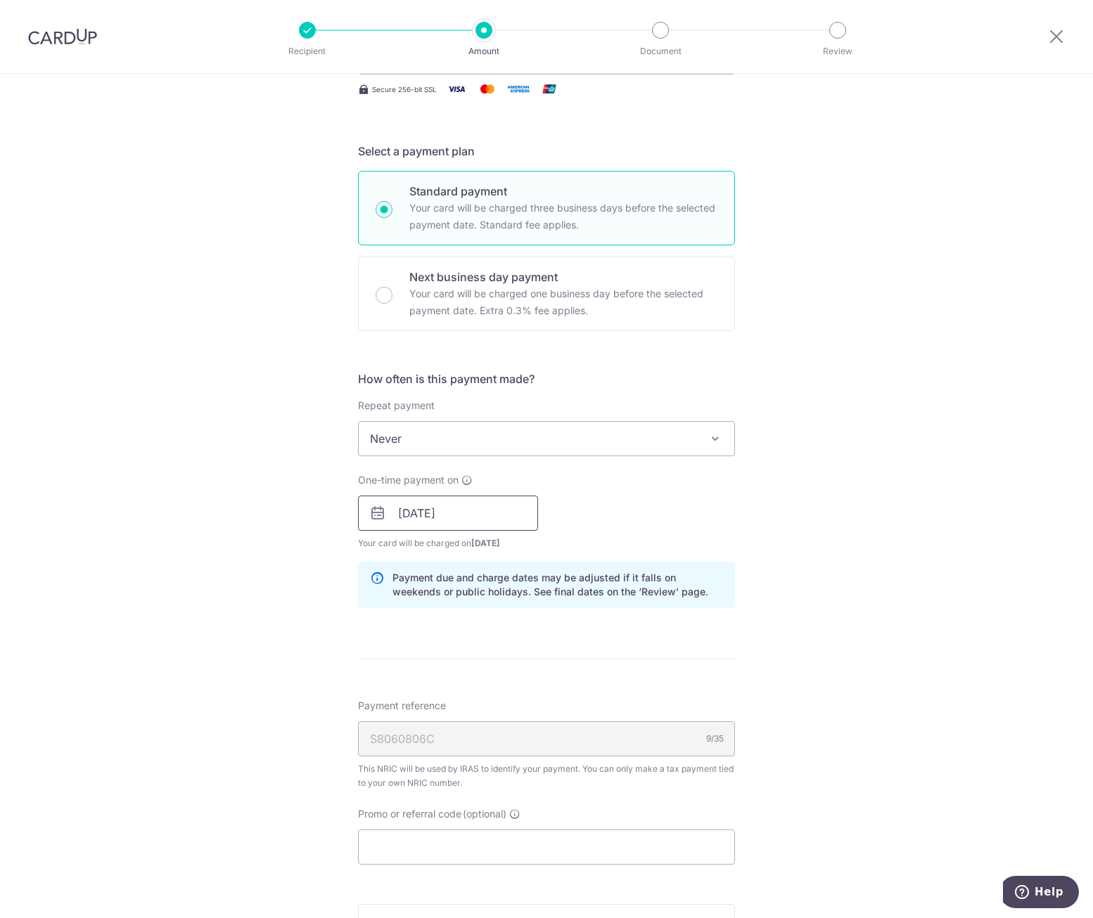
click at [467, 517] on input "18/09/2025" at bounding box center [448, 513] width 180 height 35
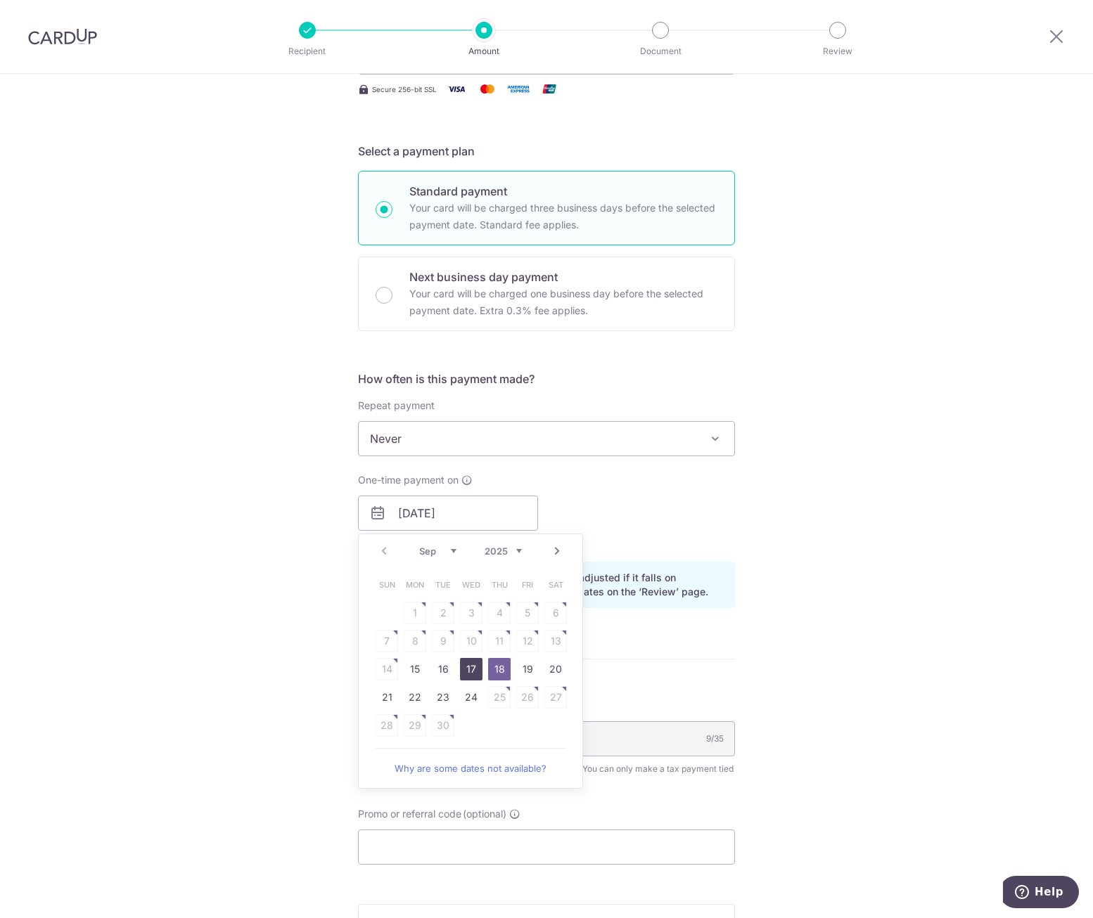
click at [467, 667] on link "17" at bounding box center [471, 669] width 23 height 23
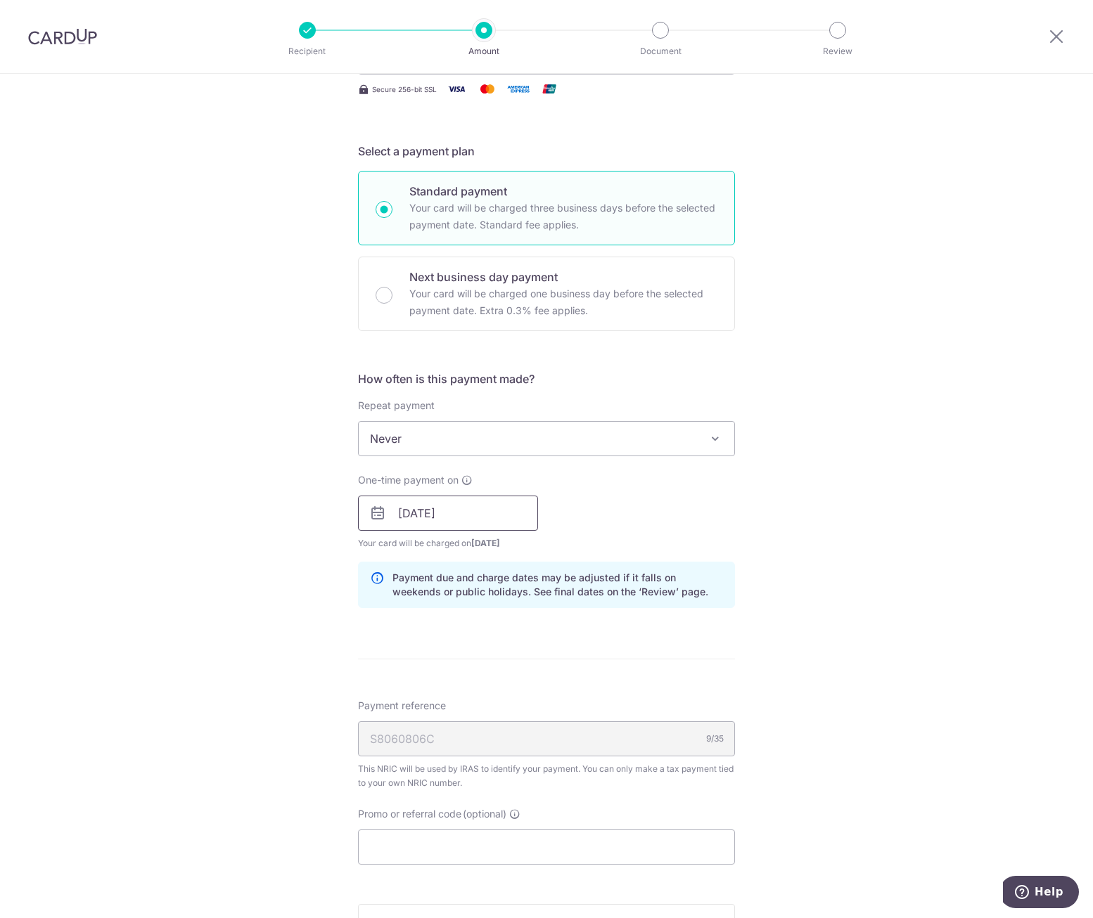
click at [488, 514] on input "17/09/2025" at bounding box center [448, 513] width 180 height 35
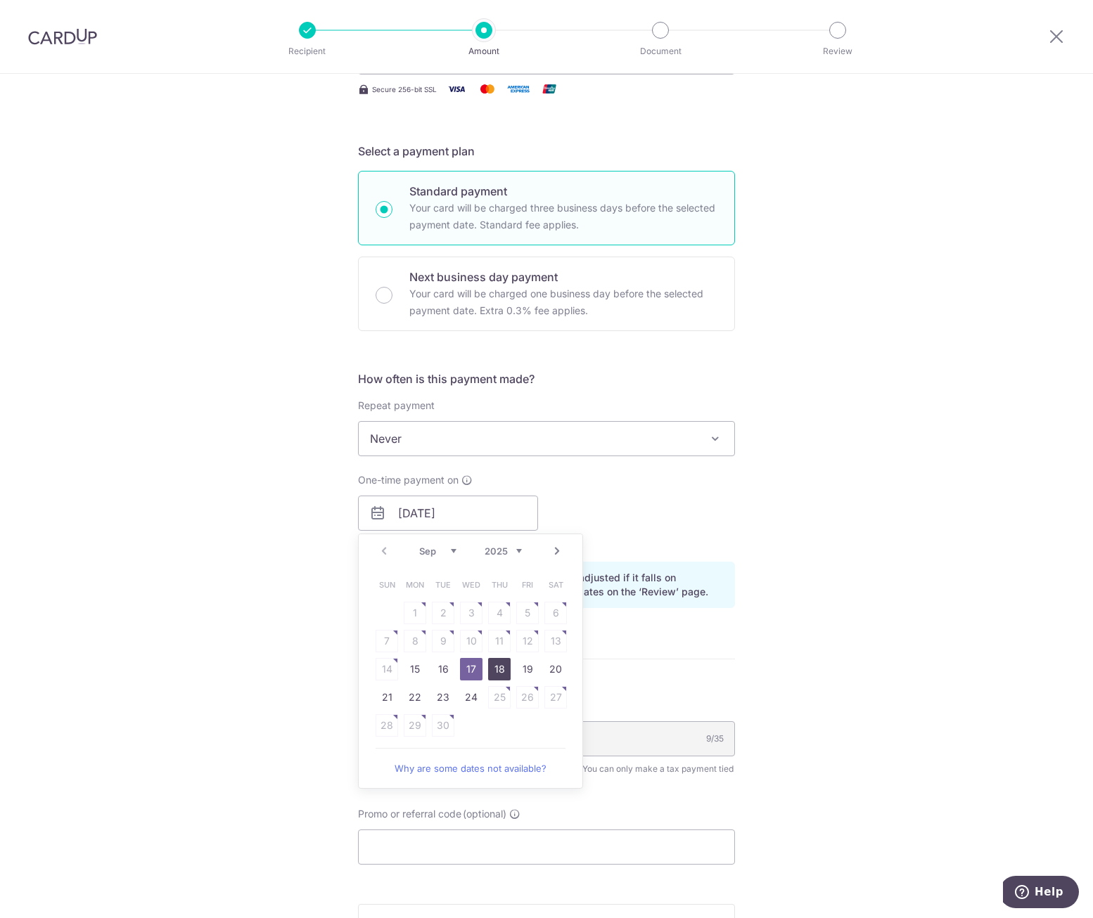
click at [494, 671] on link "18" at bounding box center [499, 669] width 23 height 23
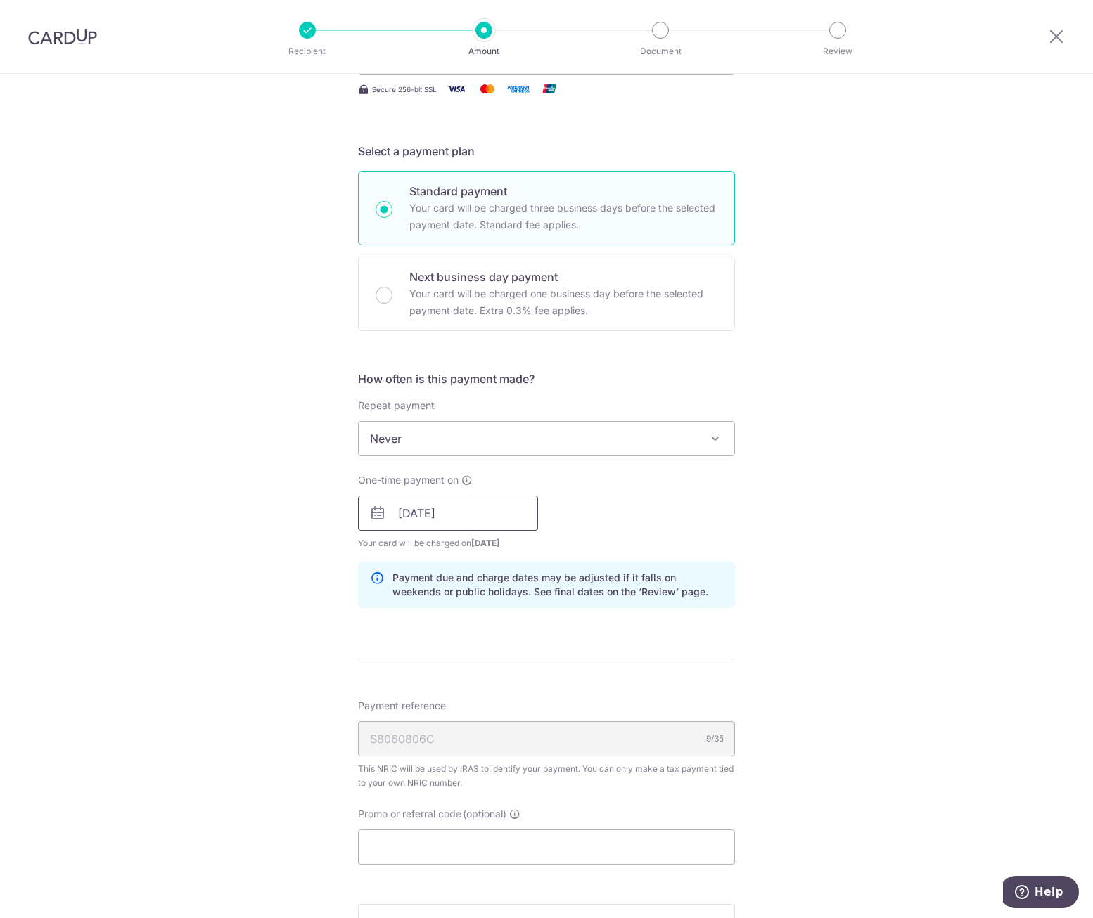
click at [480, 508] on input "18/09/2025" at bounding box center [448, 513] width 180 height 35
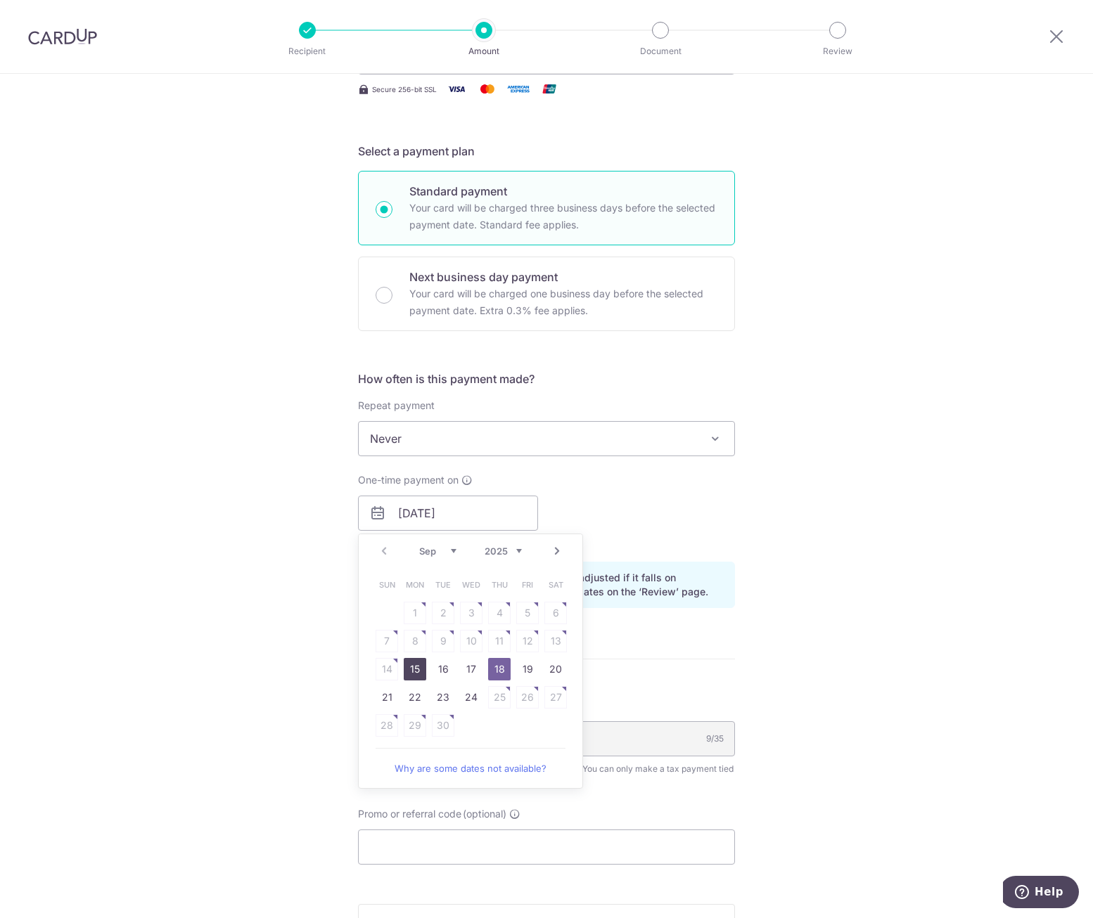
click at [415, 672] on link "15" at bounding box center [415, 669] width 23 height 23
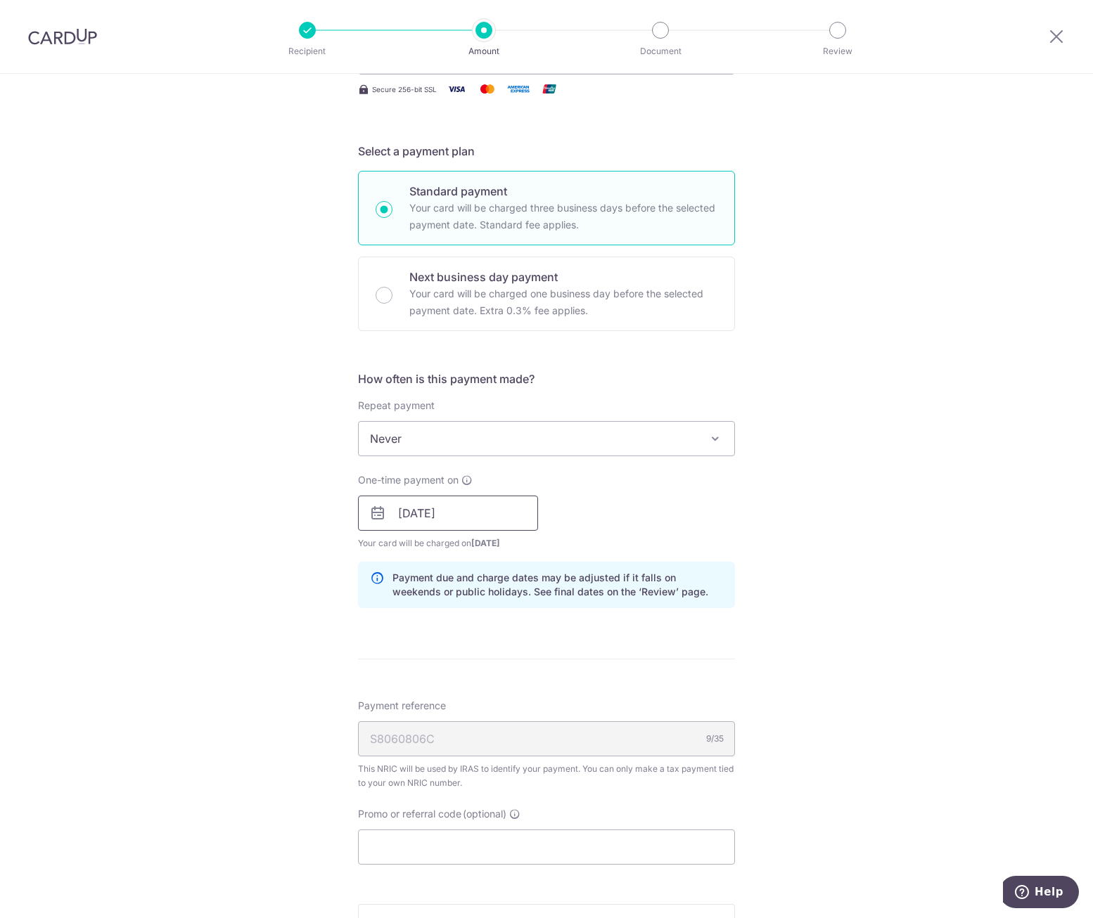
click at [497, 509] on input "15/09/2025" at bounding box center [448, 513] width 180 height 35
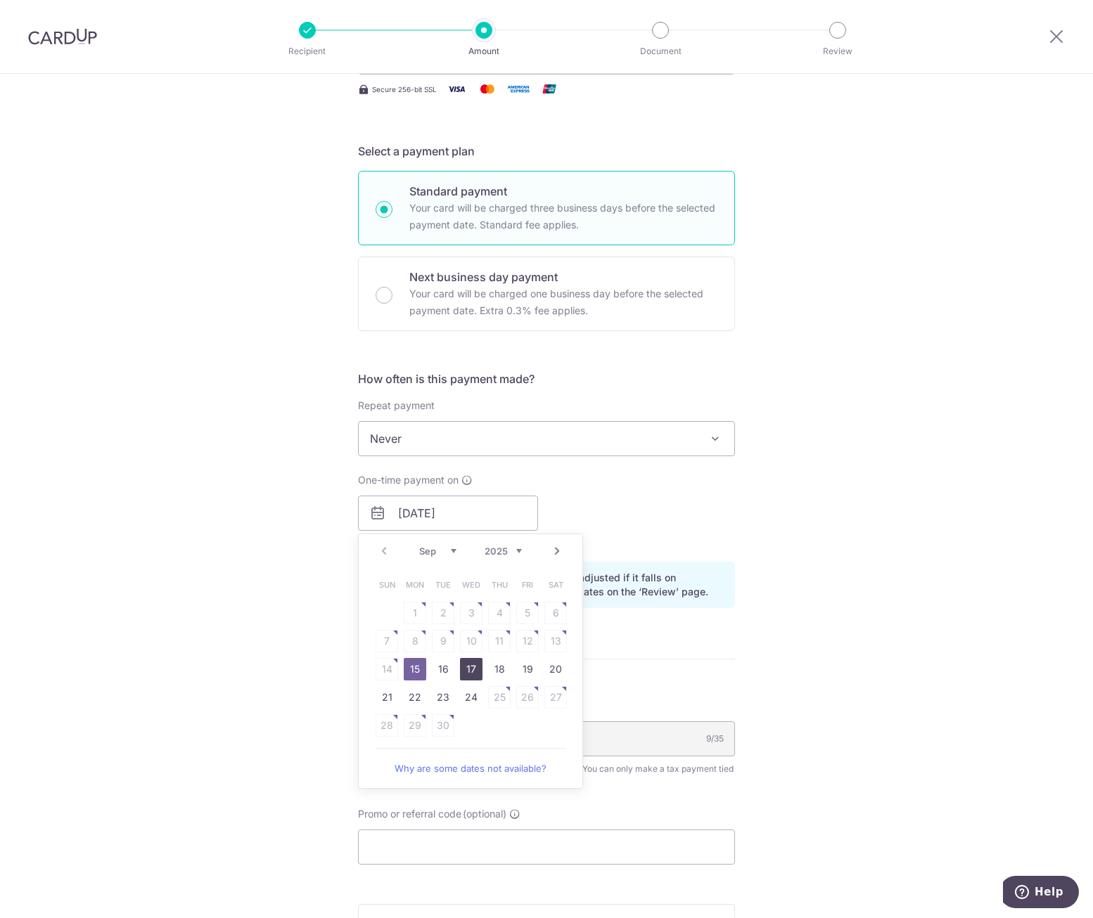
click at [468, 669] on link "17" at bounding box center [471, 669] width 23 height 23
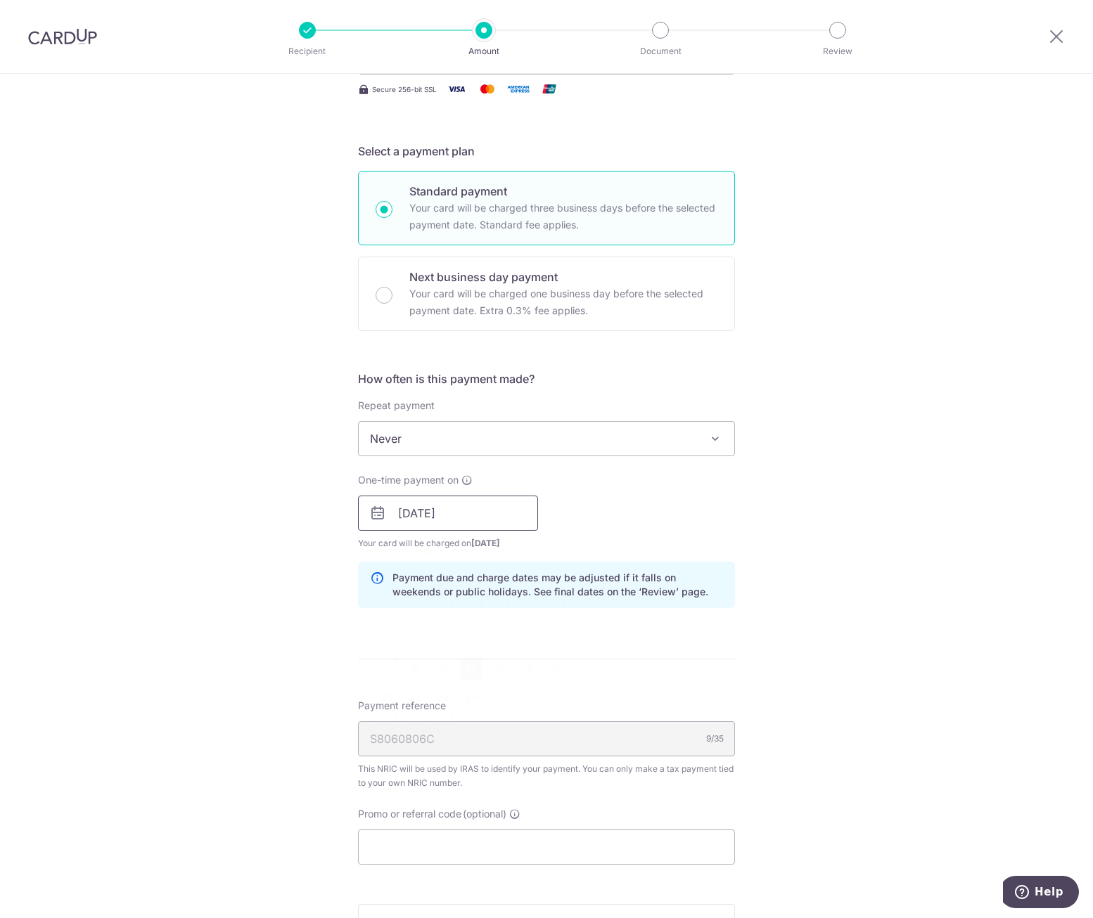
click at [501, 518] on input "17/09/2025" at bounding box center [448, 513] width 180 height 35
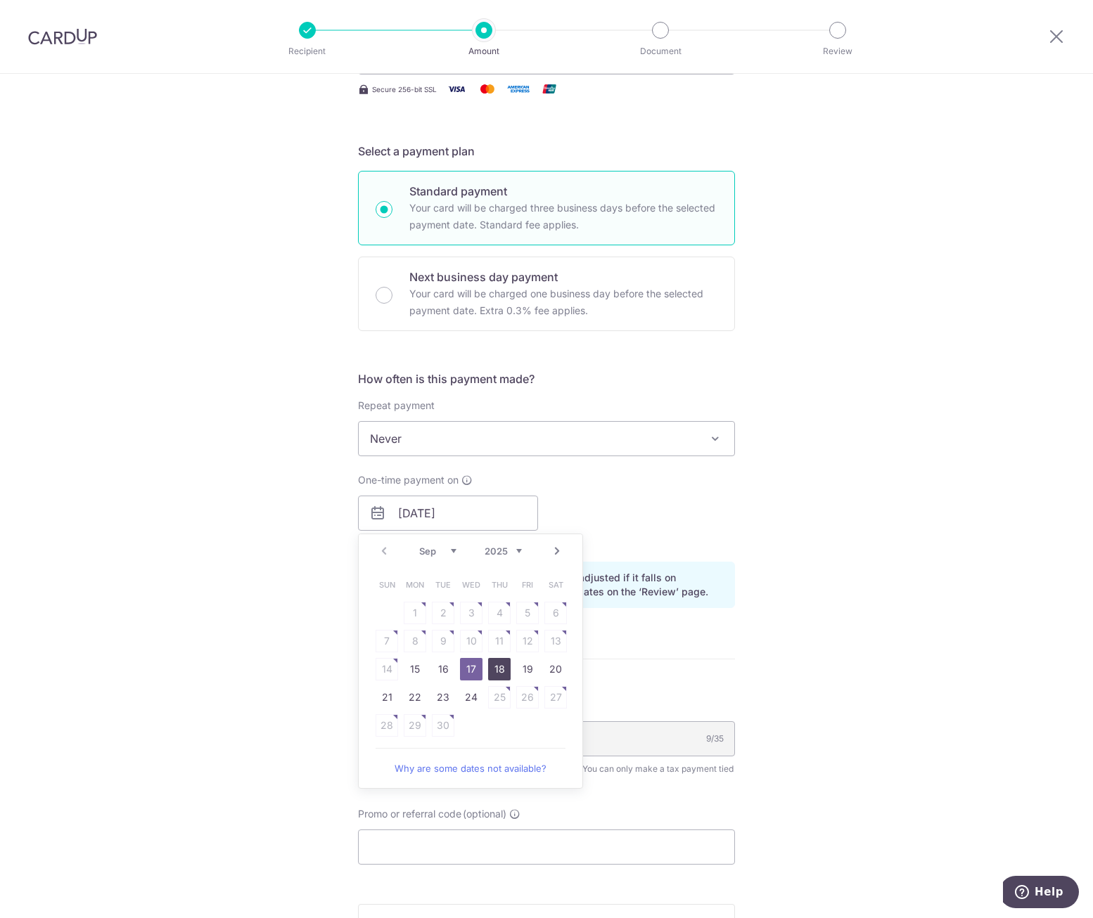
click at [494, 664] on link "18" at bounding box center [499, 669] width 23 height 23
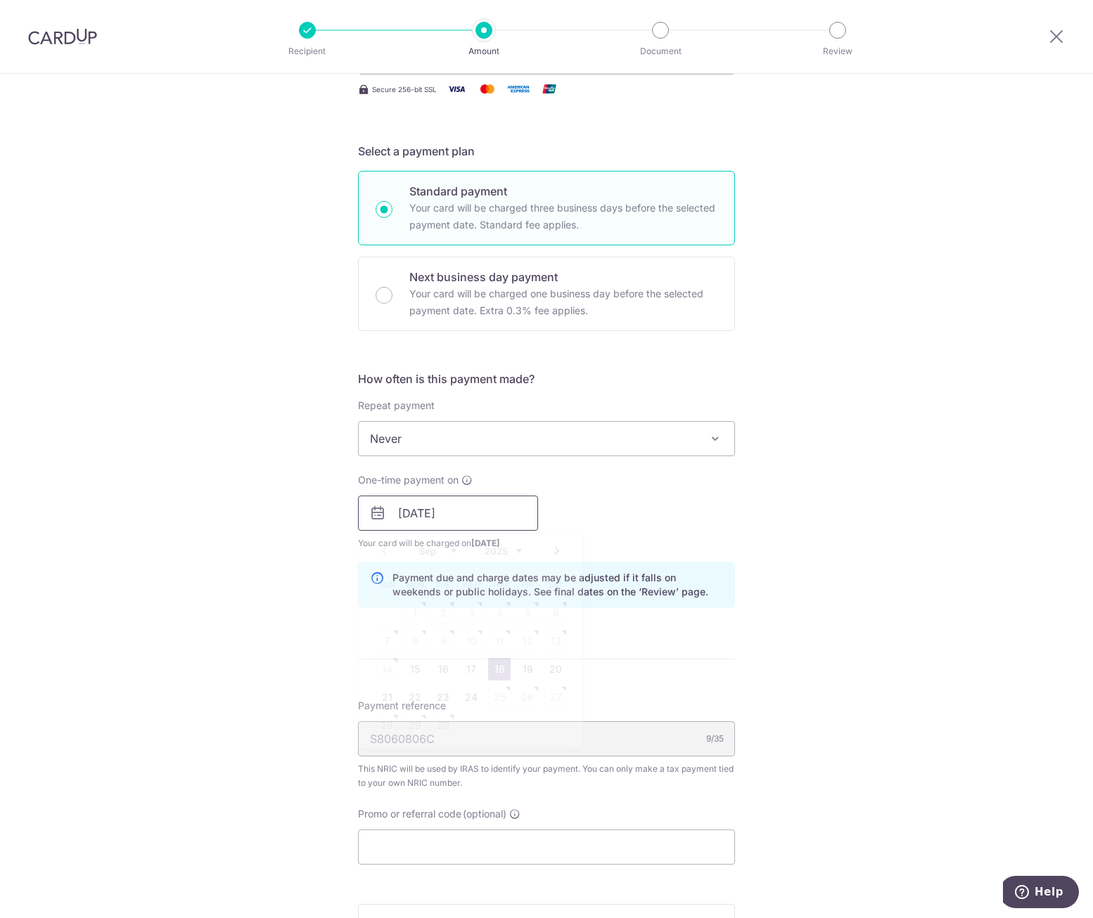
click at [503, 517] on input "18/09/2025" at bounding box center [448, 513] width 180 height 35
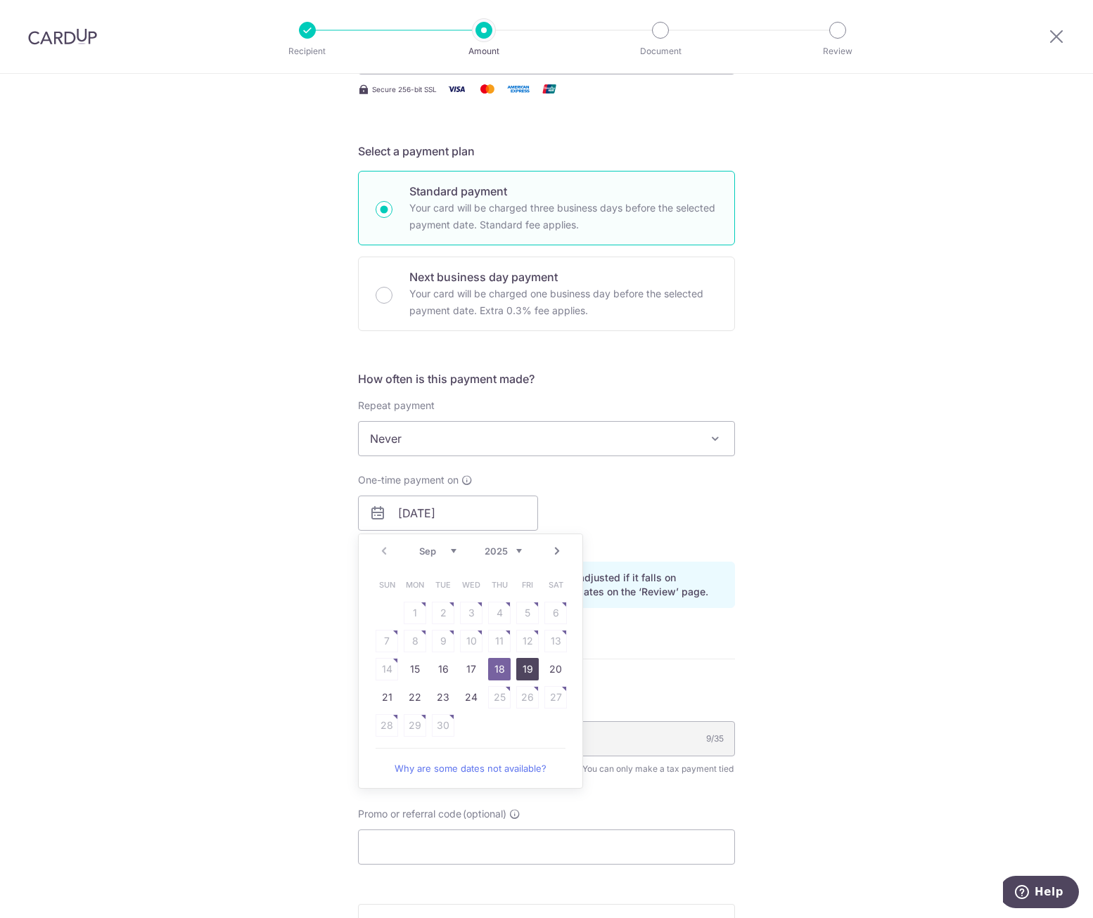
click at [518, 662] on link "19" at bounding box center [527, 669] width 23 height 23
type input "[DATE]"
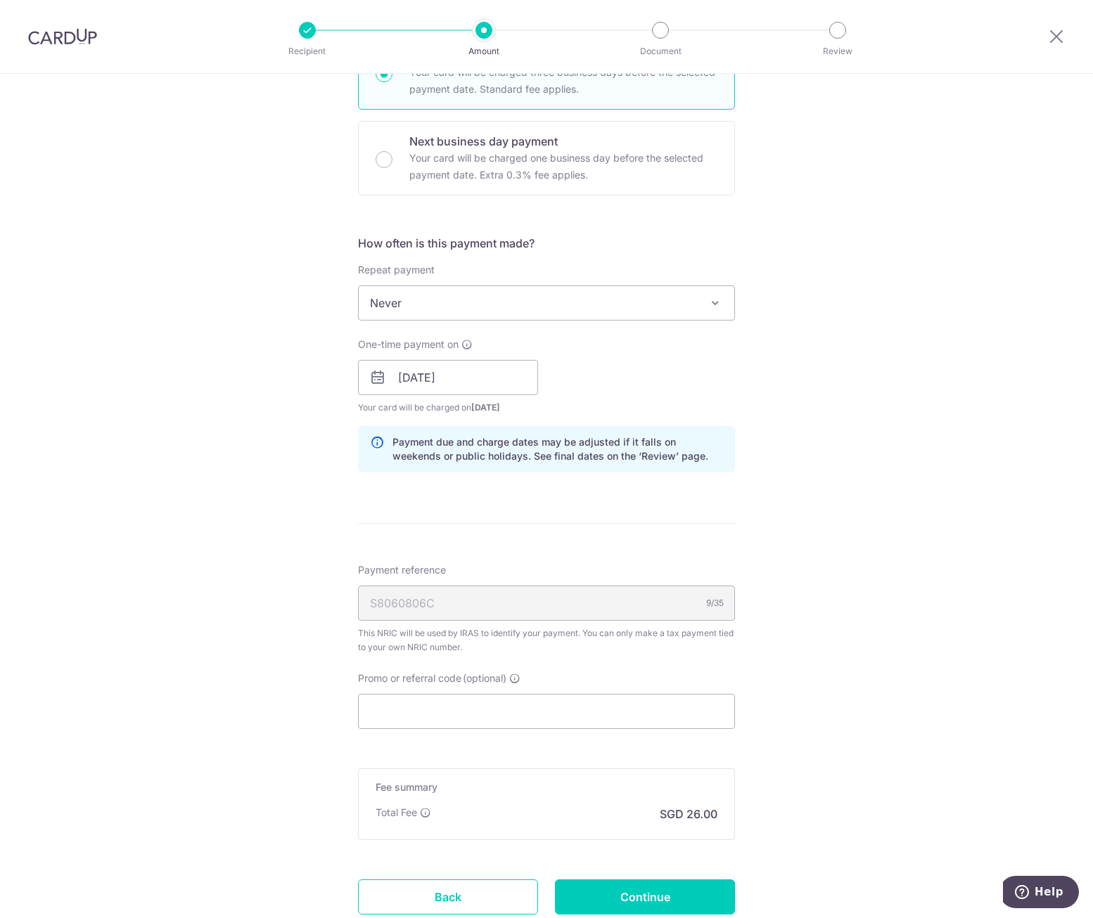
scroll to position [422, 0]
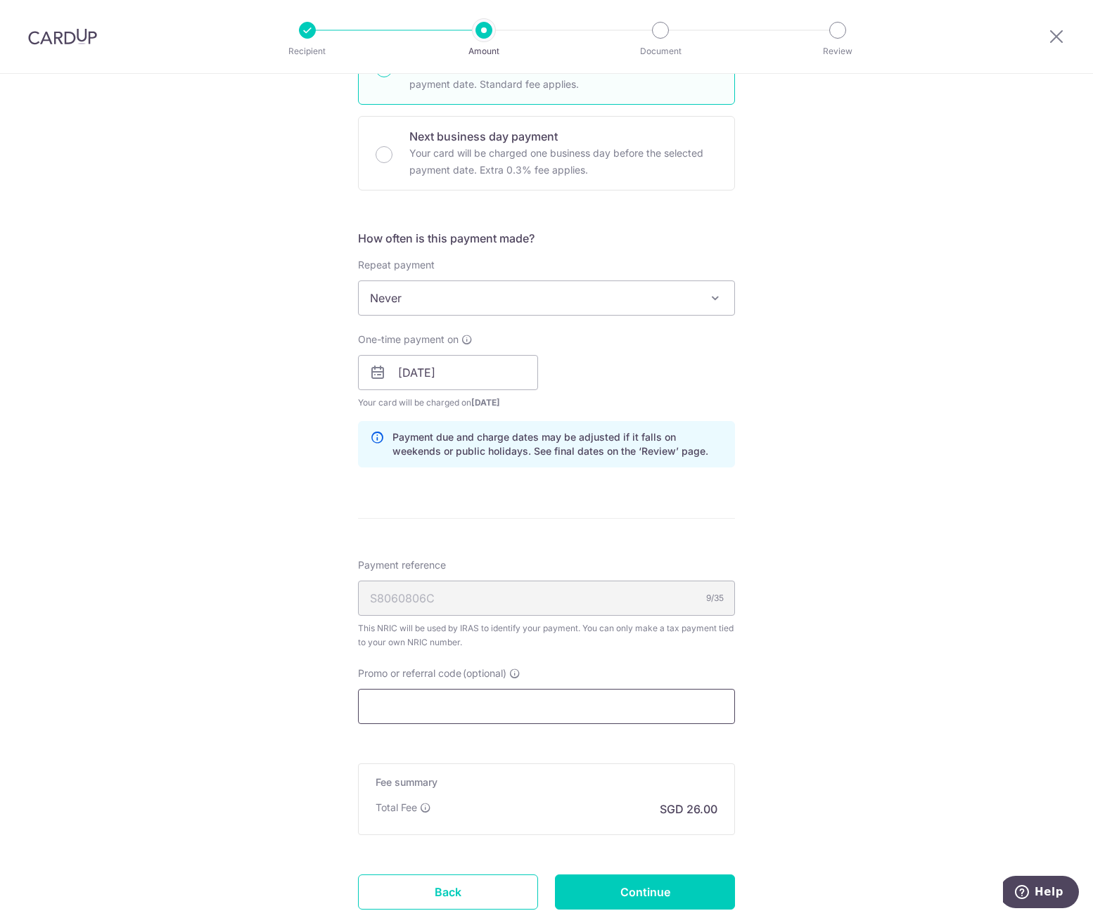
click at [472, 699] on input "Promo or referral code (optional)" at bounding box center [546, 706] width 377 height 35
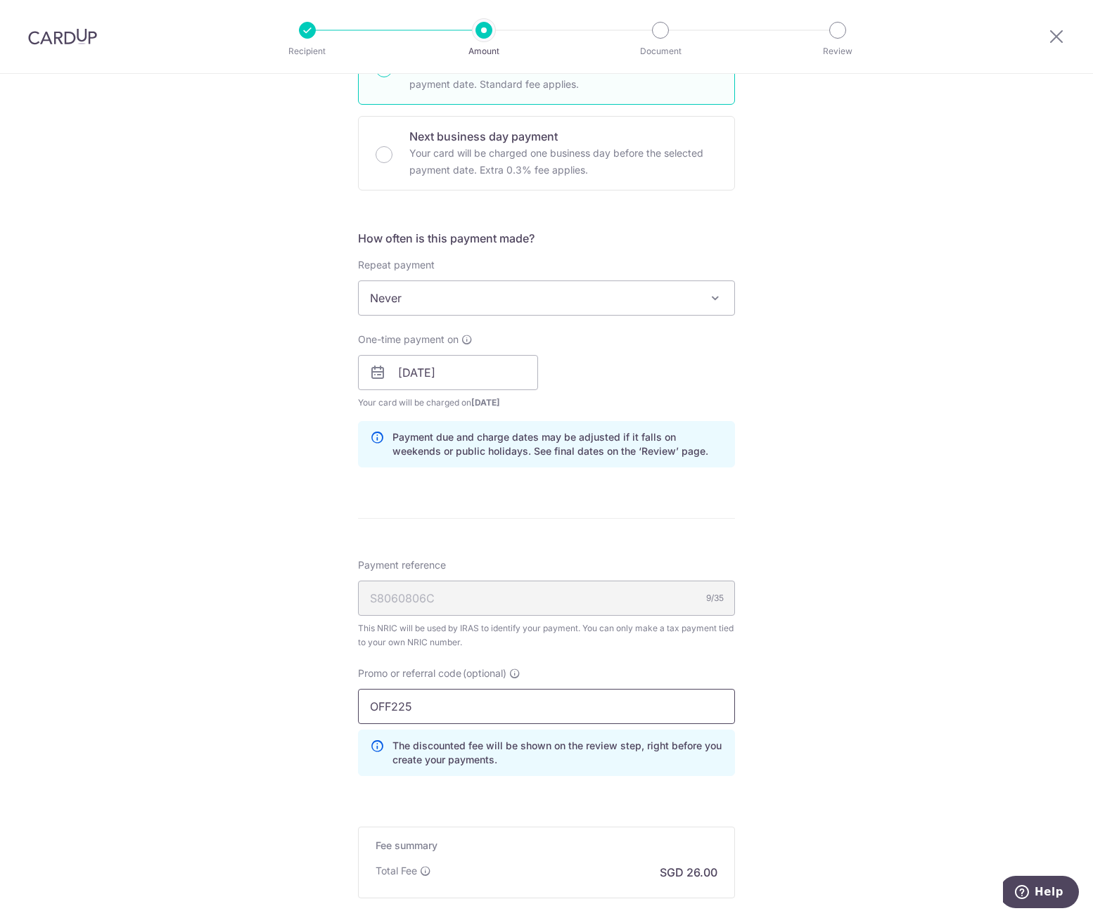
type input "OFF225"
click button "Add Card" at bounding box center [0, 0] width 0 height 0
click at [953, 722] on div "Tell us more about your payment Enter one-time or monthly payment amount SGD 1,…" at bounding box center [546, 365] width 1093 height 1427
click at [644, 786] on div "Promo or referral code (optional) OFF225 The discounted fee will be shown on th…" at bounding box center [546, 727] width 394 height 121
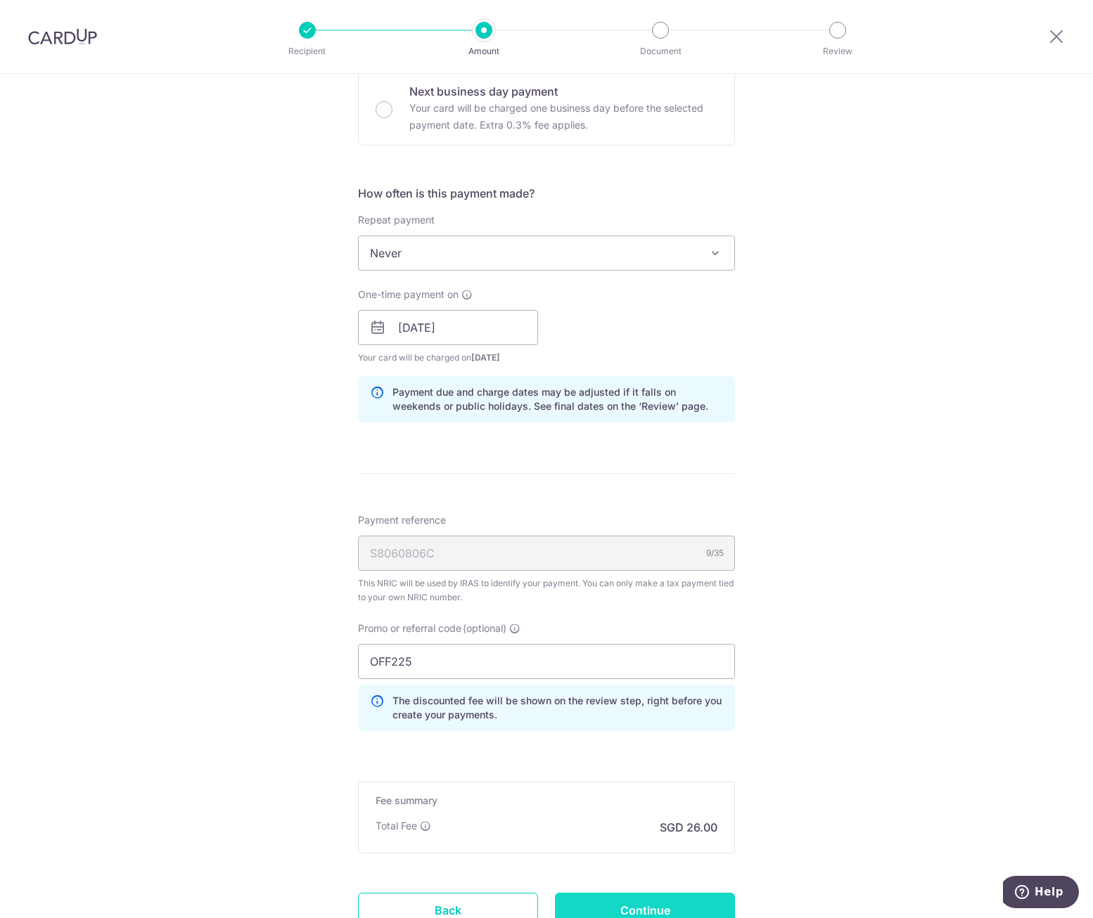
scroll to position [582, 0]
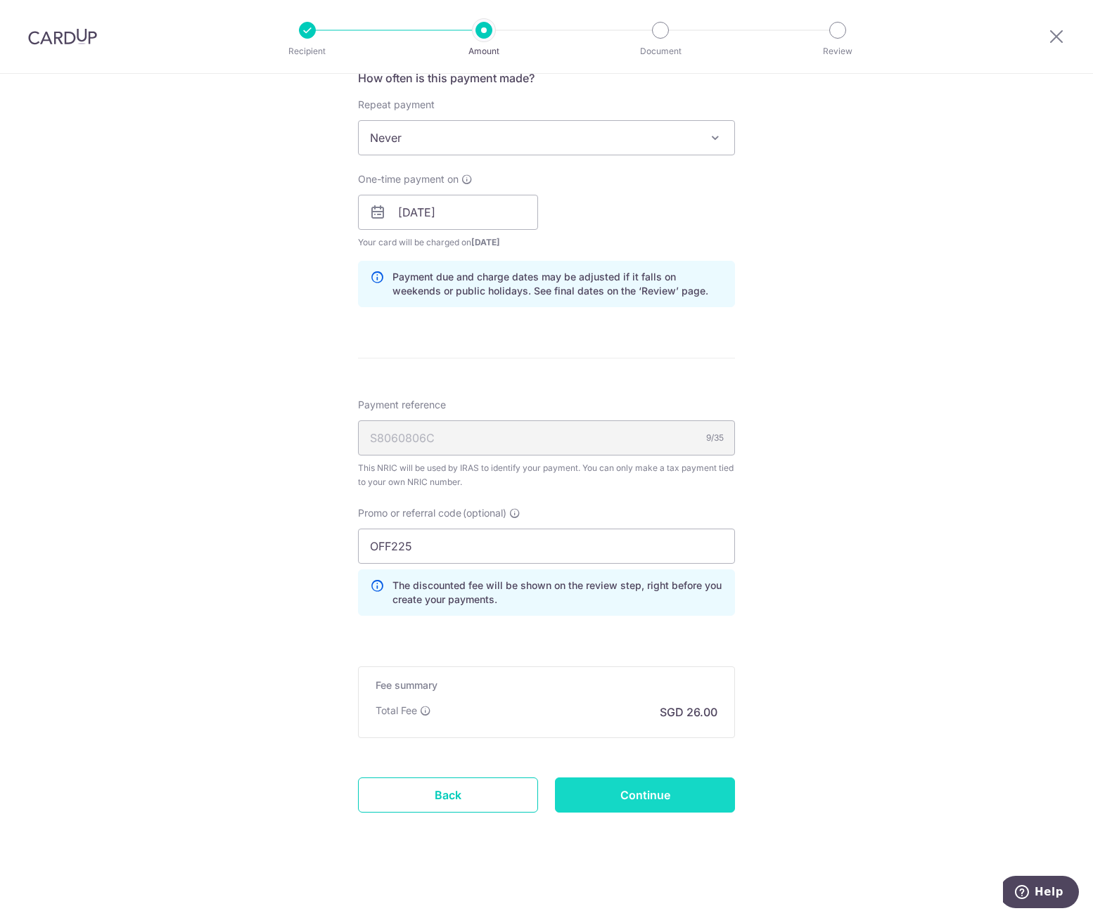
click at [664, 791] on input "Continue" at bounding box center [645, 795] width 180 height 35
type input "Create Schedule"
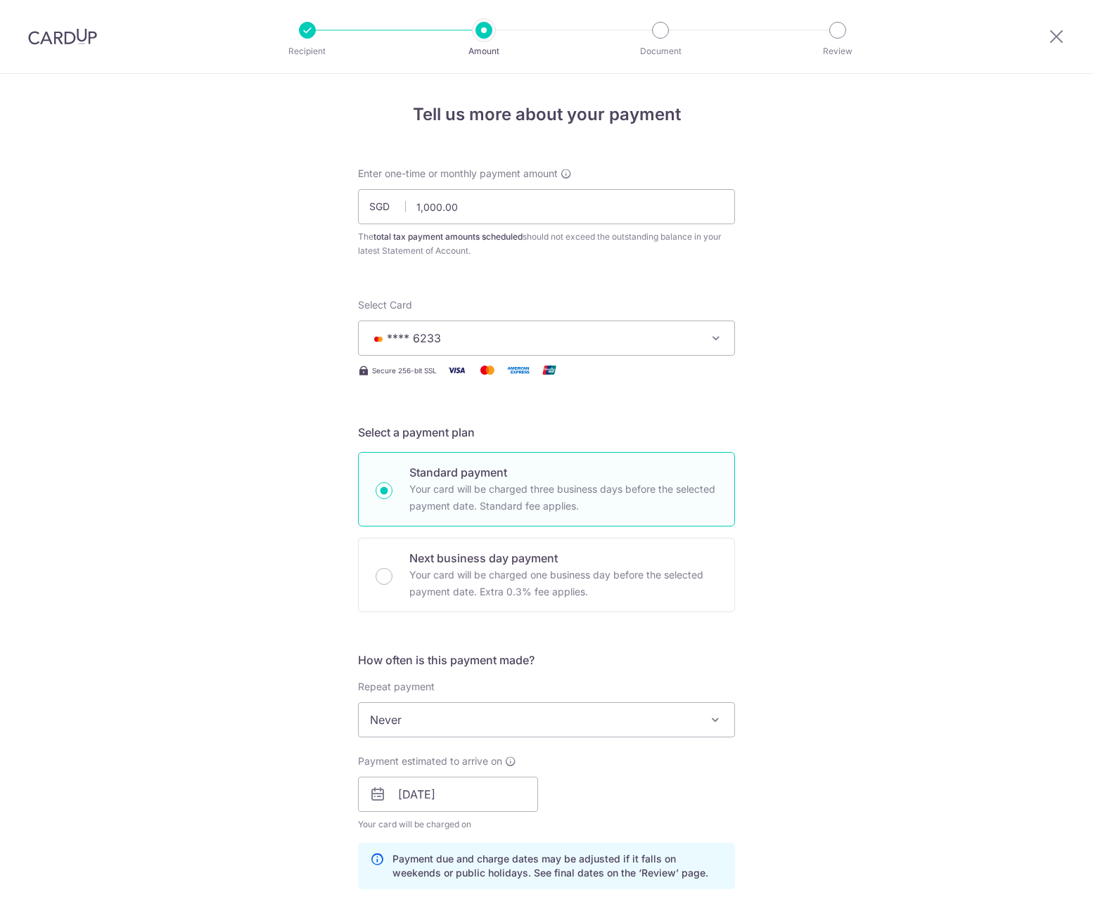
scroll to position [602, 0]
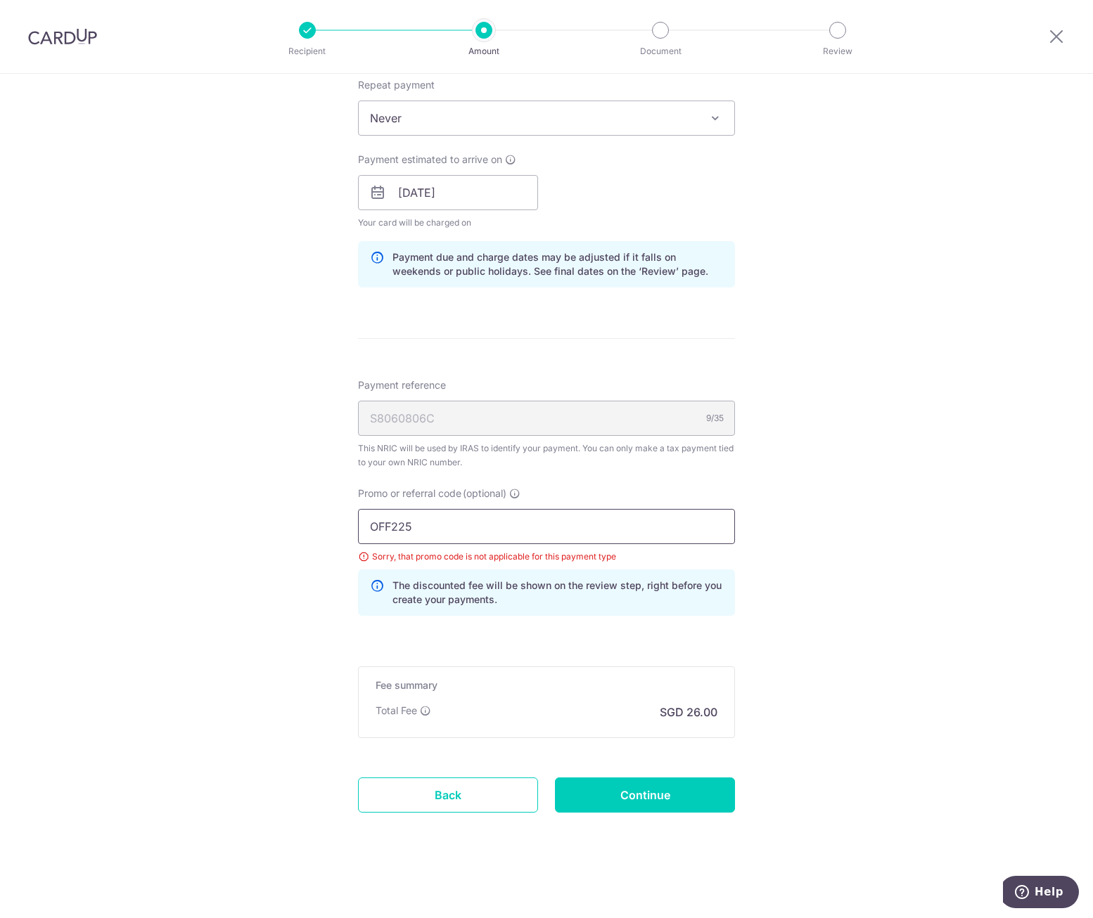
drag, startPoint x: 603, startPoint y: 529, endPoint x: 330, endPoint y: 516, distance: 272.4
click at [330, 516] on div "Tell us more about your payment Enter one-time or monthly payment amount SGD 1,…" at bounding box center [546, 195] width 1093 height 1446
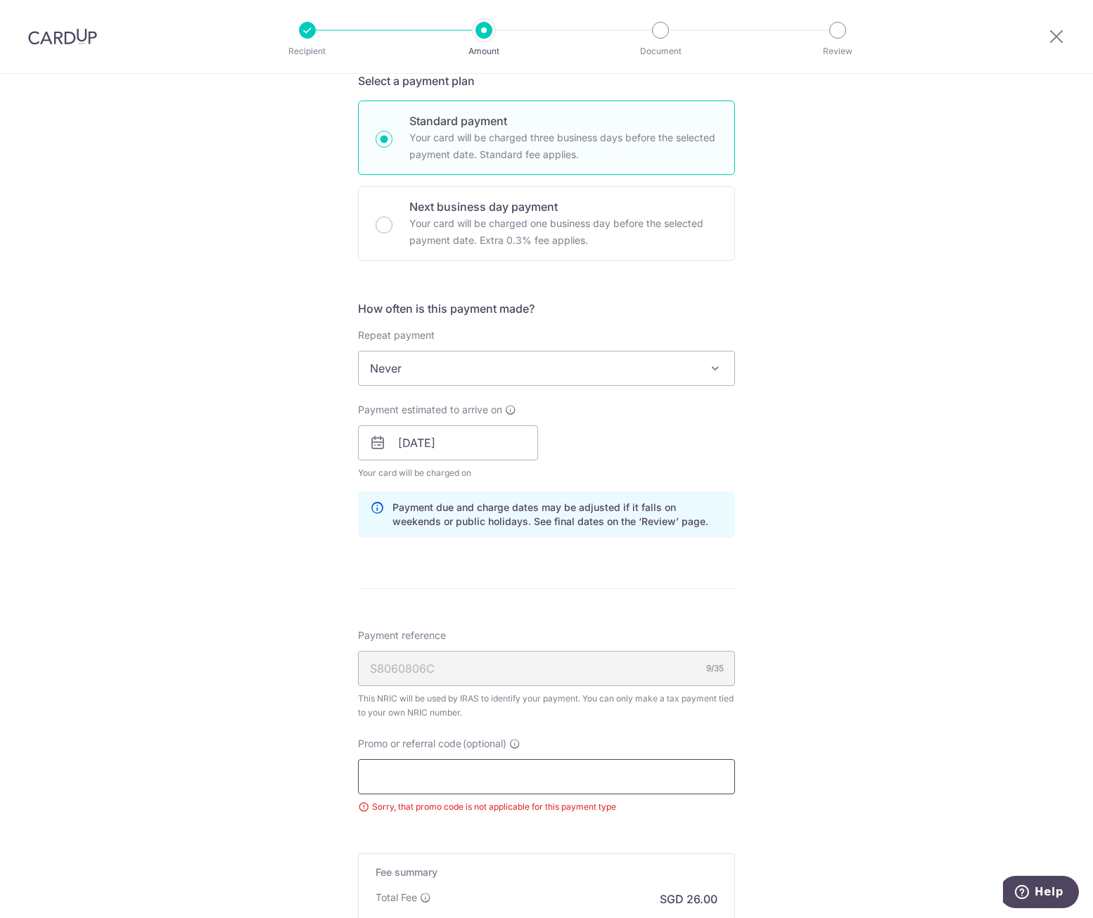
scroll to position [539, 0]
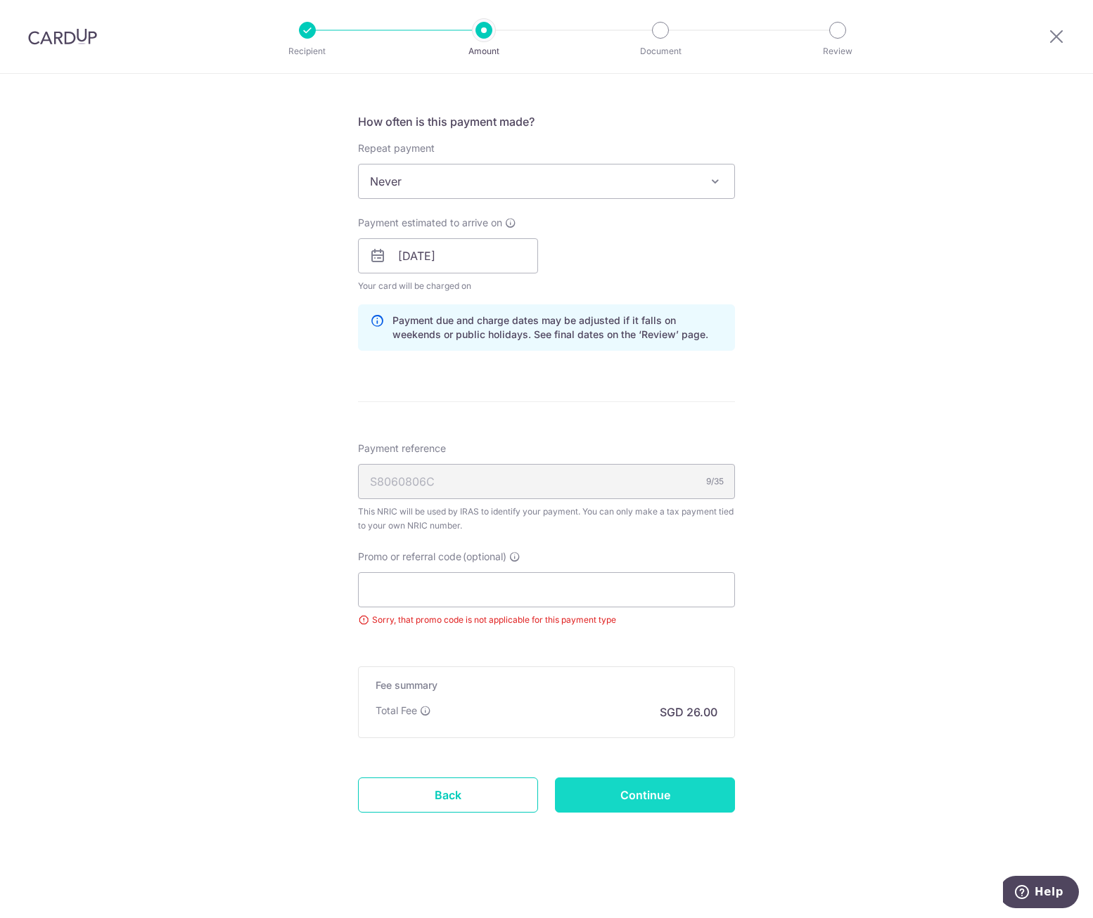
click at [691, 802] on input "Continue" at bounding box center [645, 795] width 180 height 35
type input "Update Schedule"
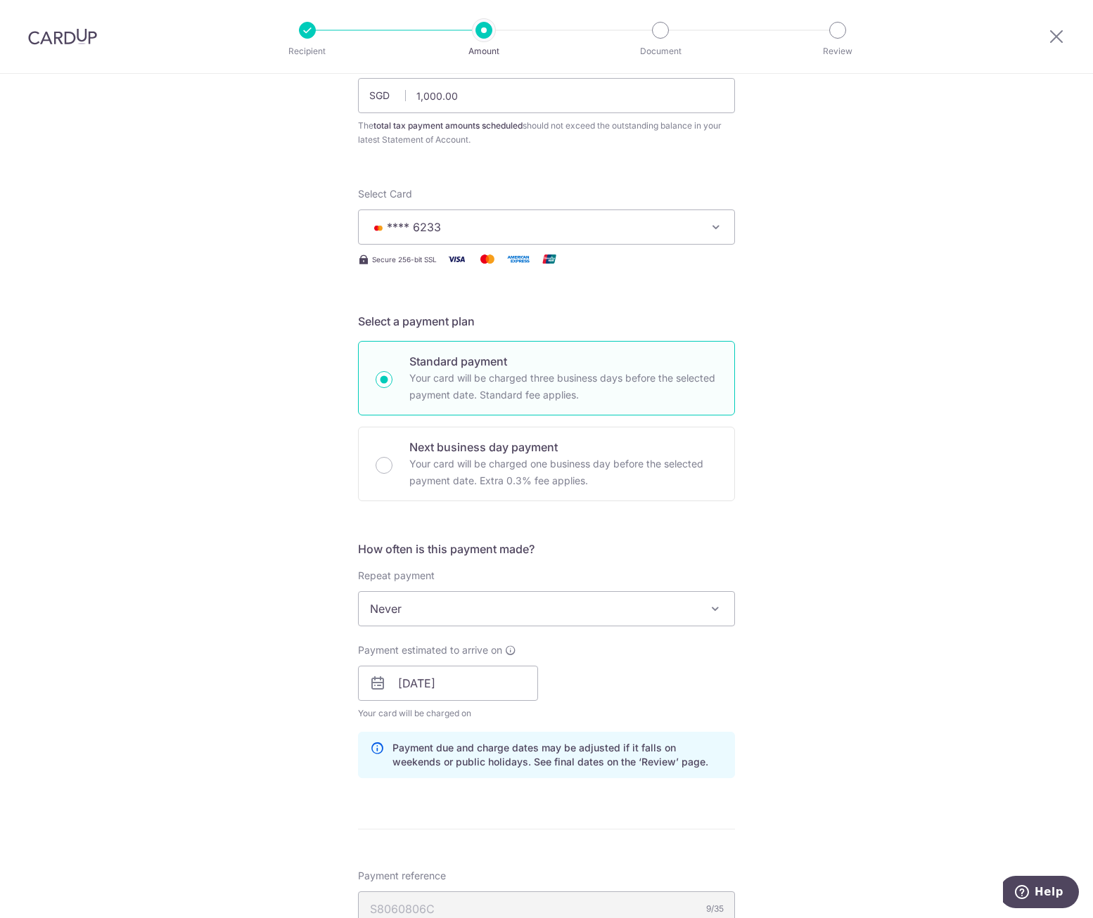
scroll to position [281, 0]
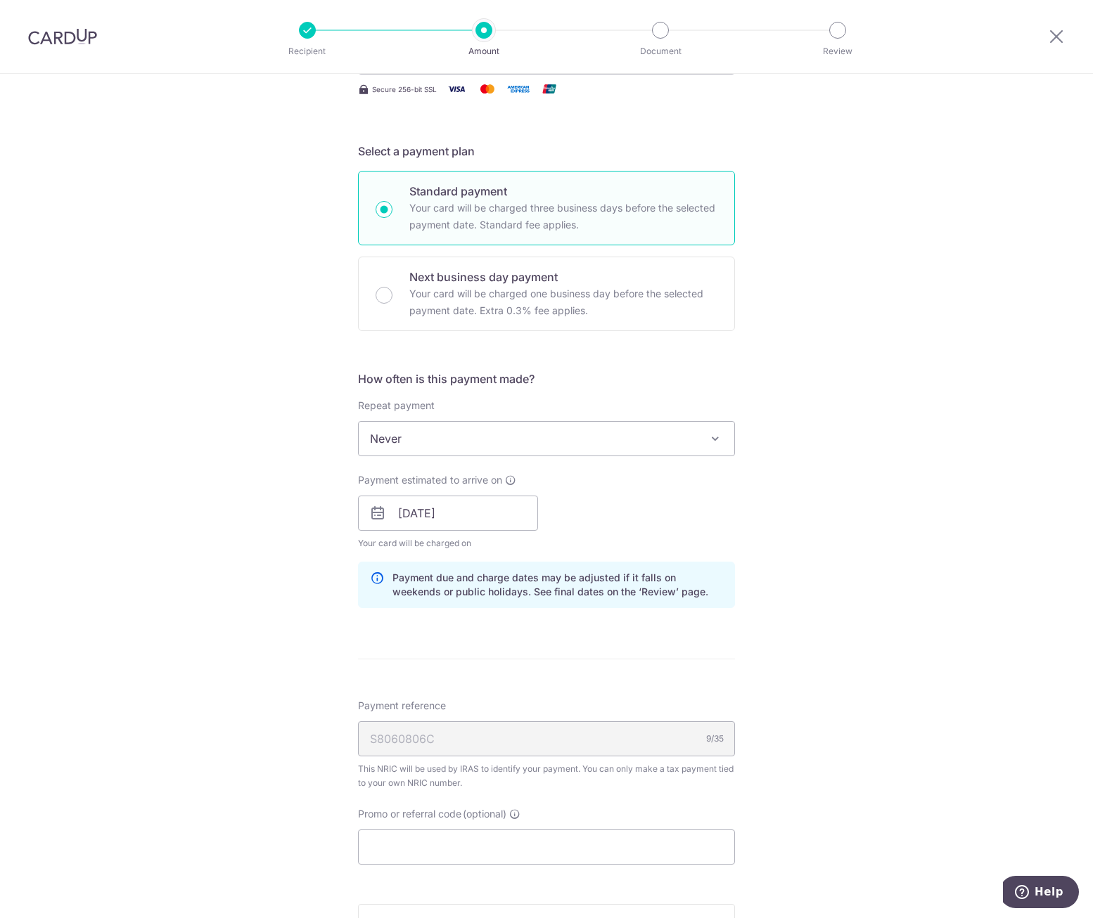
click at [509, 444] on span "Never" at bounding box center [546, 439] width 375 height 34
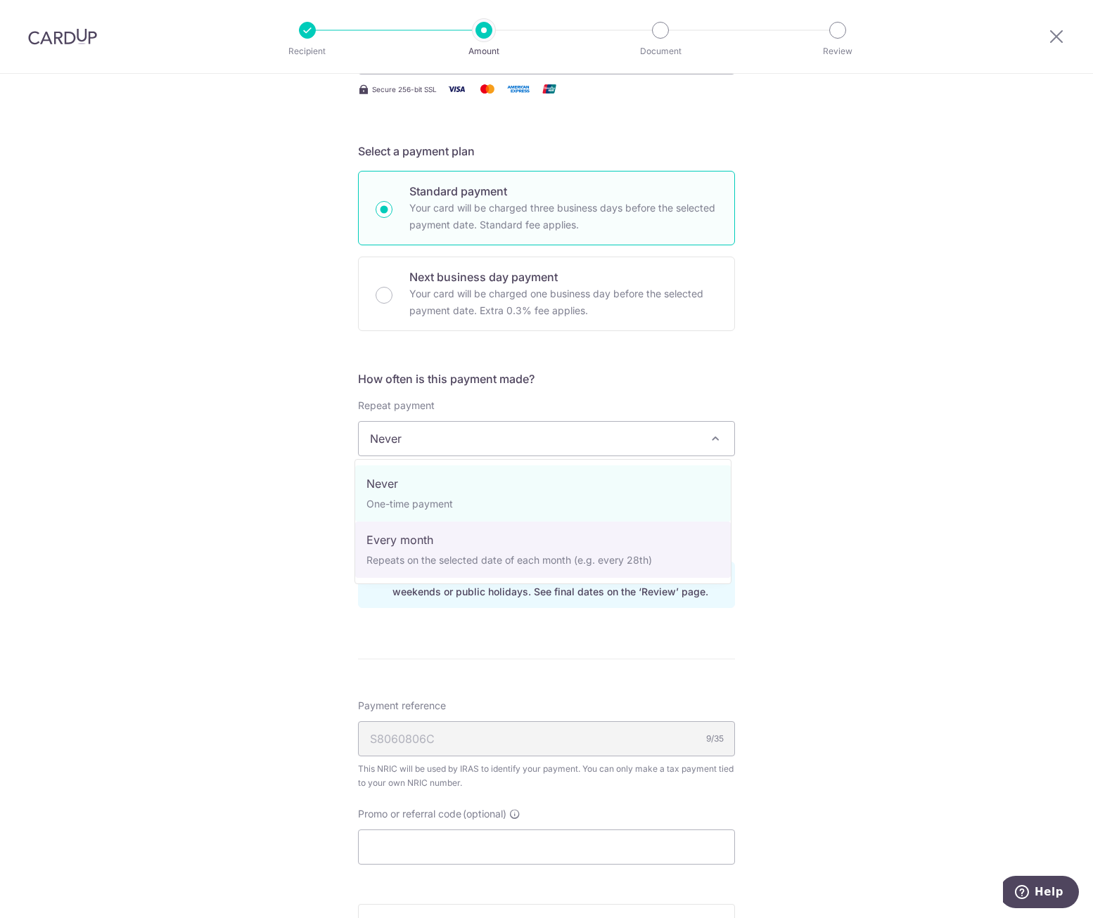
select select "3"
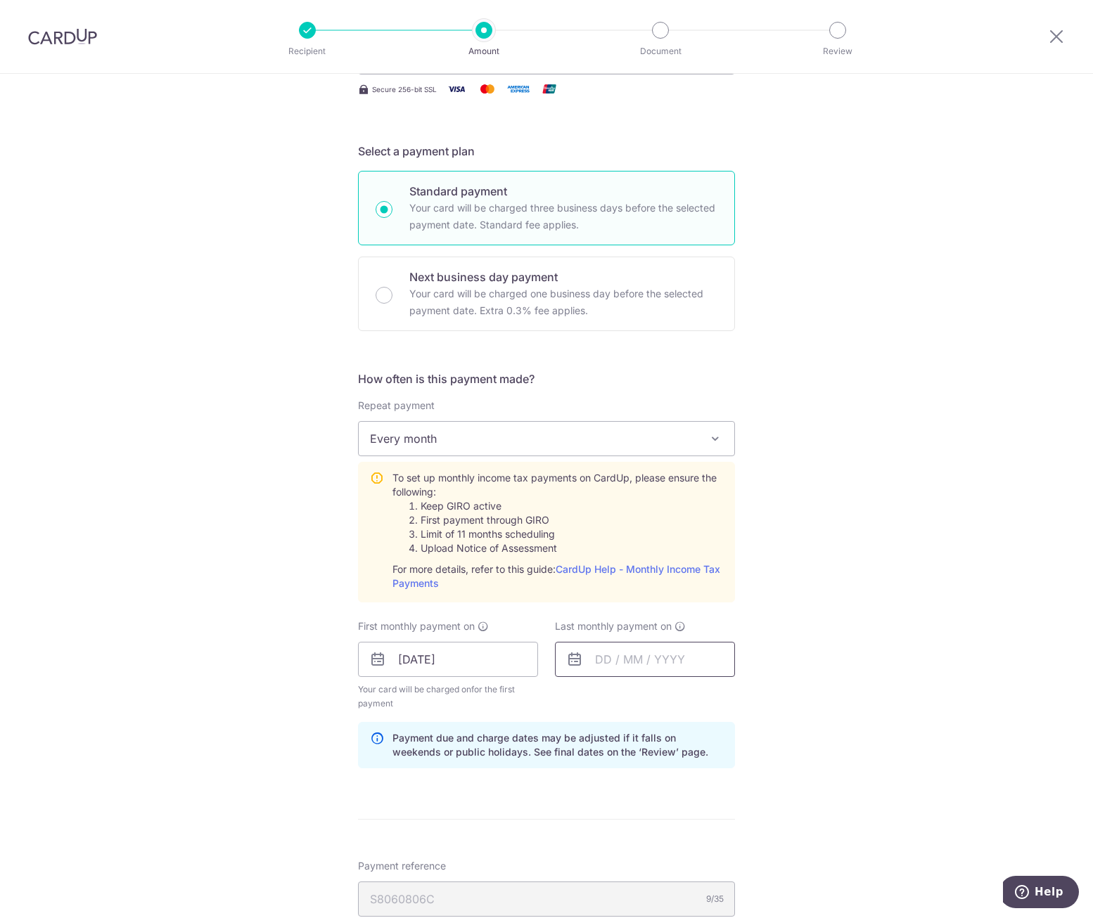
click at [626, 664] on input "text" at bounding box center [645, 659] width 180 height 35
click at [752, 698] on link "Next" at bounding box center [753, 697] width 17 height 17
click at [745, 788] on link "11" at bounding box center [752, 787] width 23 height 23
click at [679, 670] on input "11/10/2025" at bounding box center [645, 659] width 180 height 35
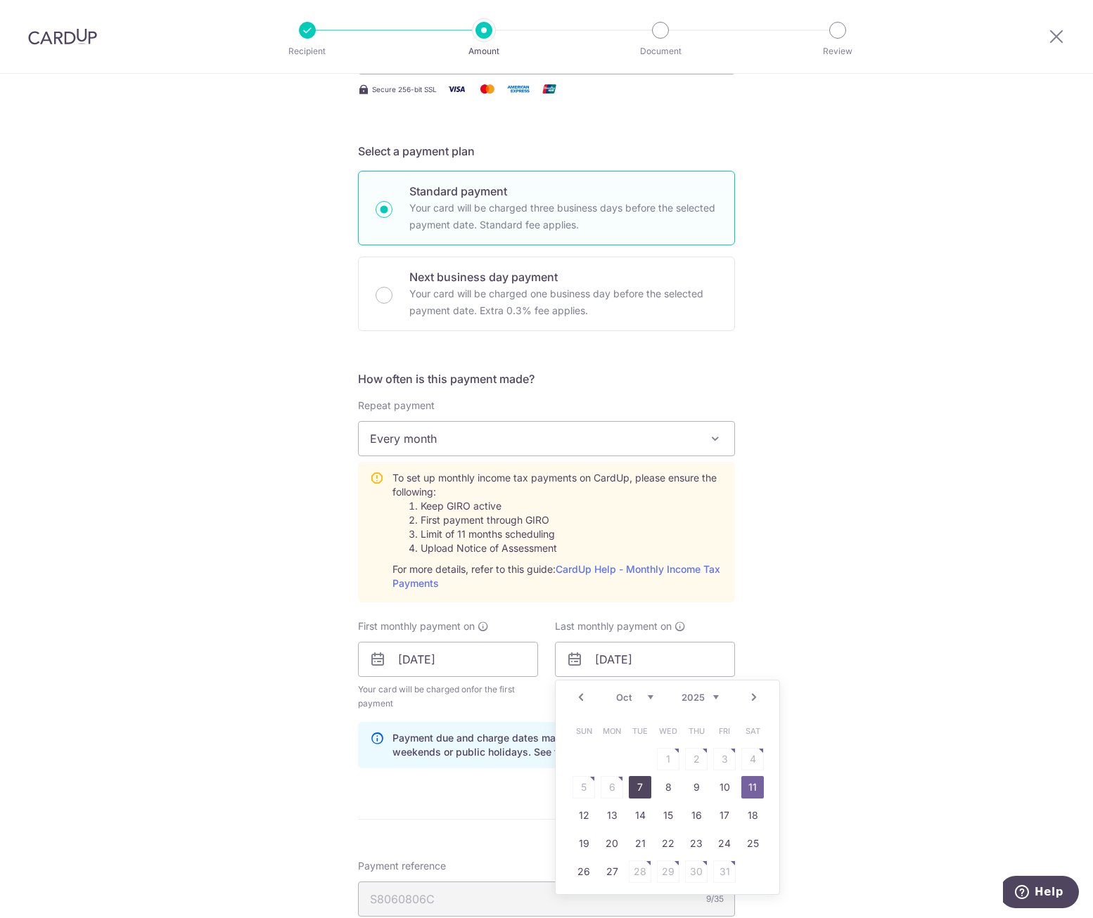
click at [637, 788] on link "7" at bounding box center [640, 787] width 23 height 23
type input "[DATE]"
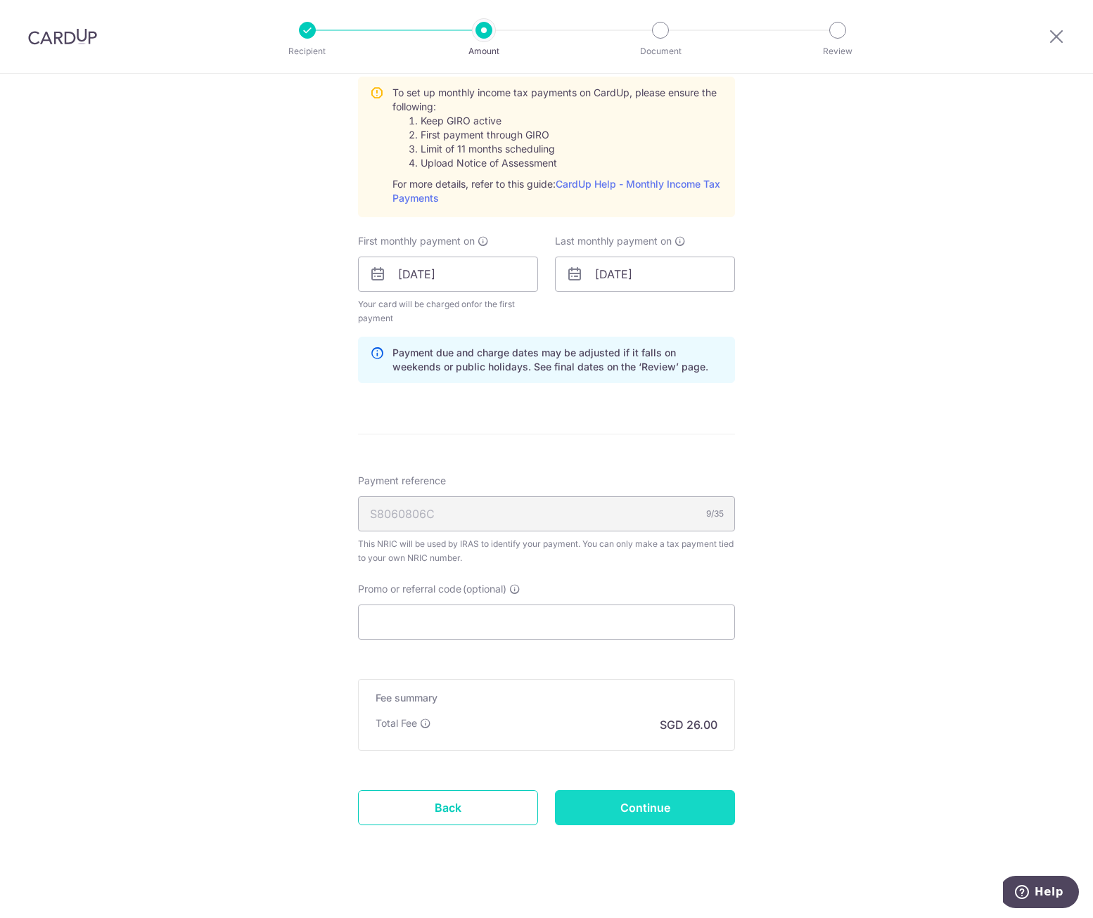
scroll to position [679, 0]
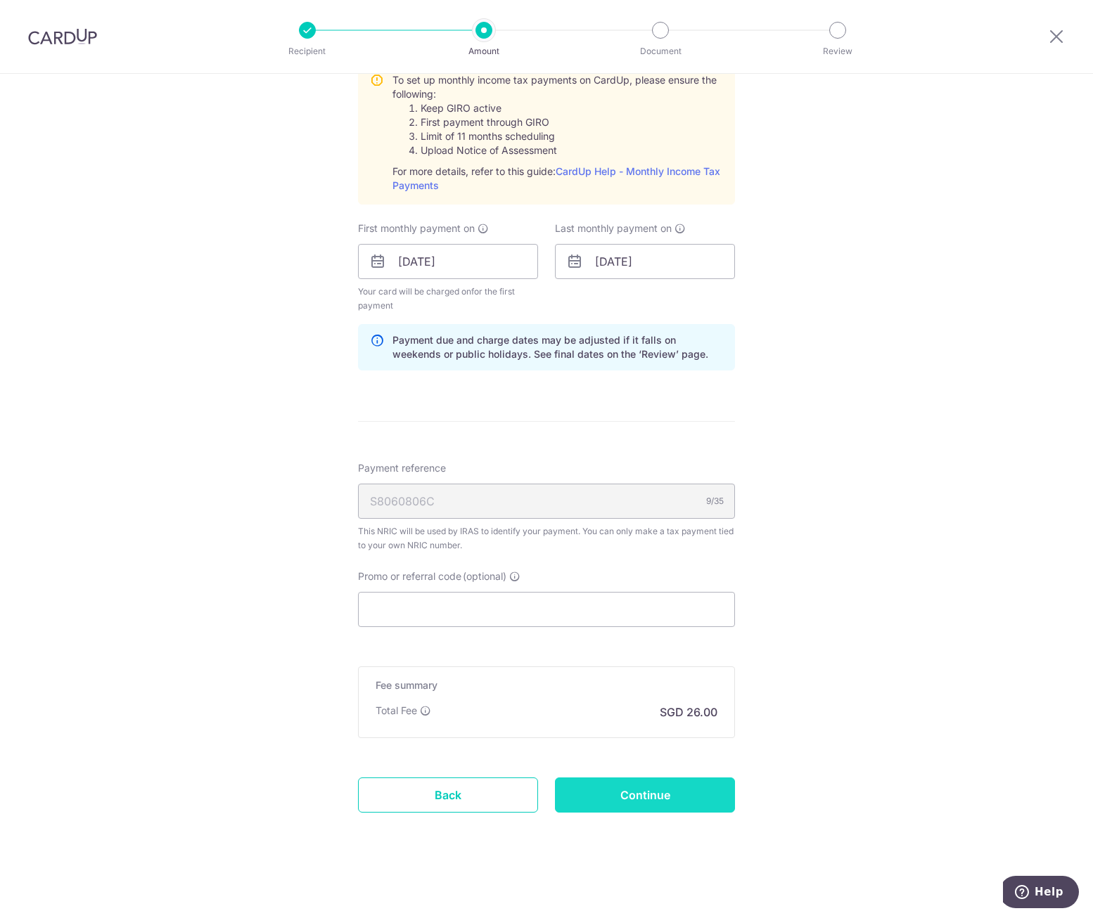
click at [625, 801] on input "Continue" at bounding box center [645, 795] width 180 height 35
type input "Update Schedule"
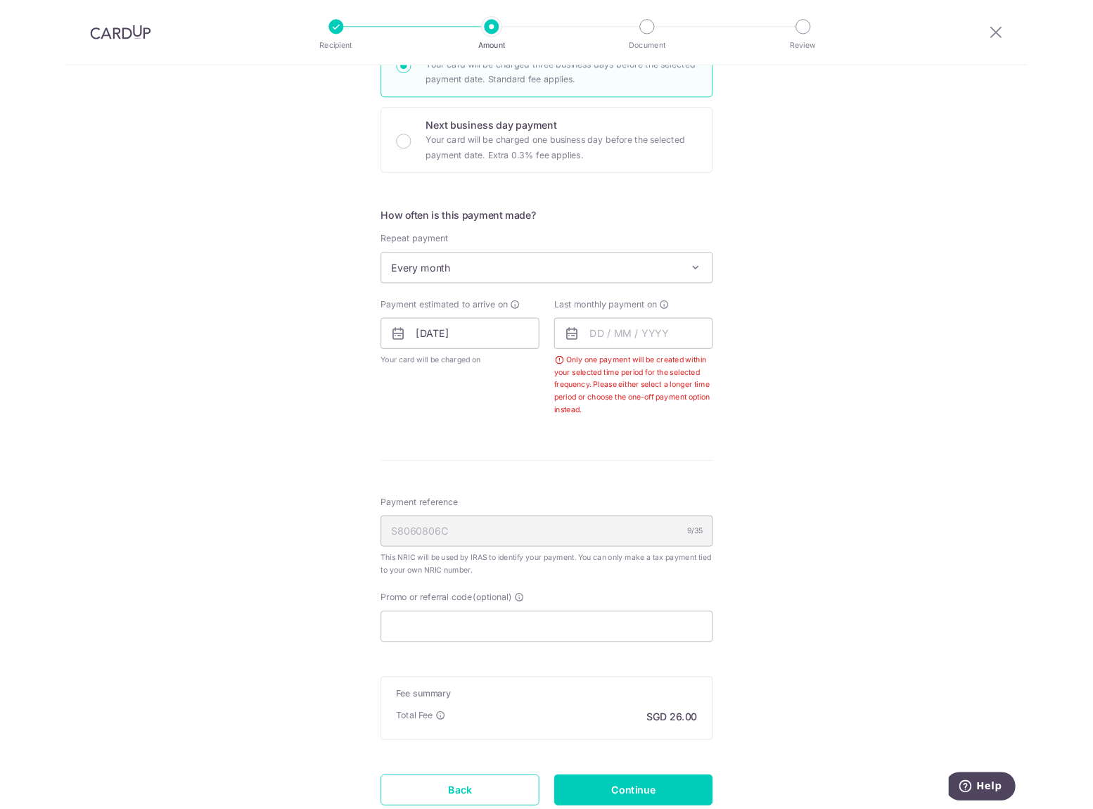
scroll to position [236, 0]
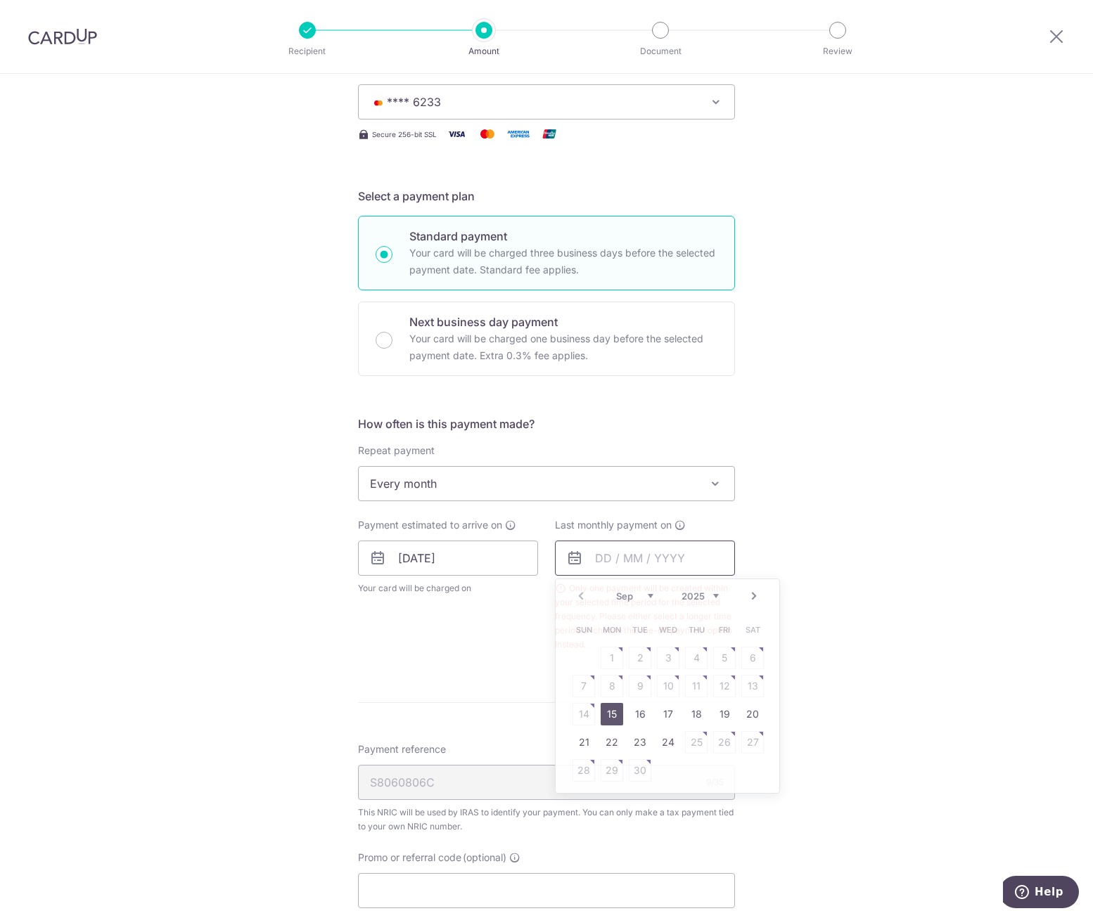
click at [634, 560] on input "text" at bounding box center [645, 558] width 180 height 35
click at [850, 544] on div "Tell us more about your payment Enter one-time or monthly payment amount SGD 1,…" at bounding box center [546, 519] width 1093 height 1362
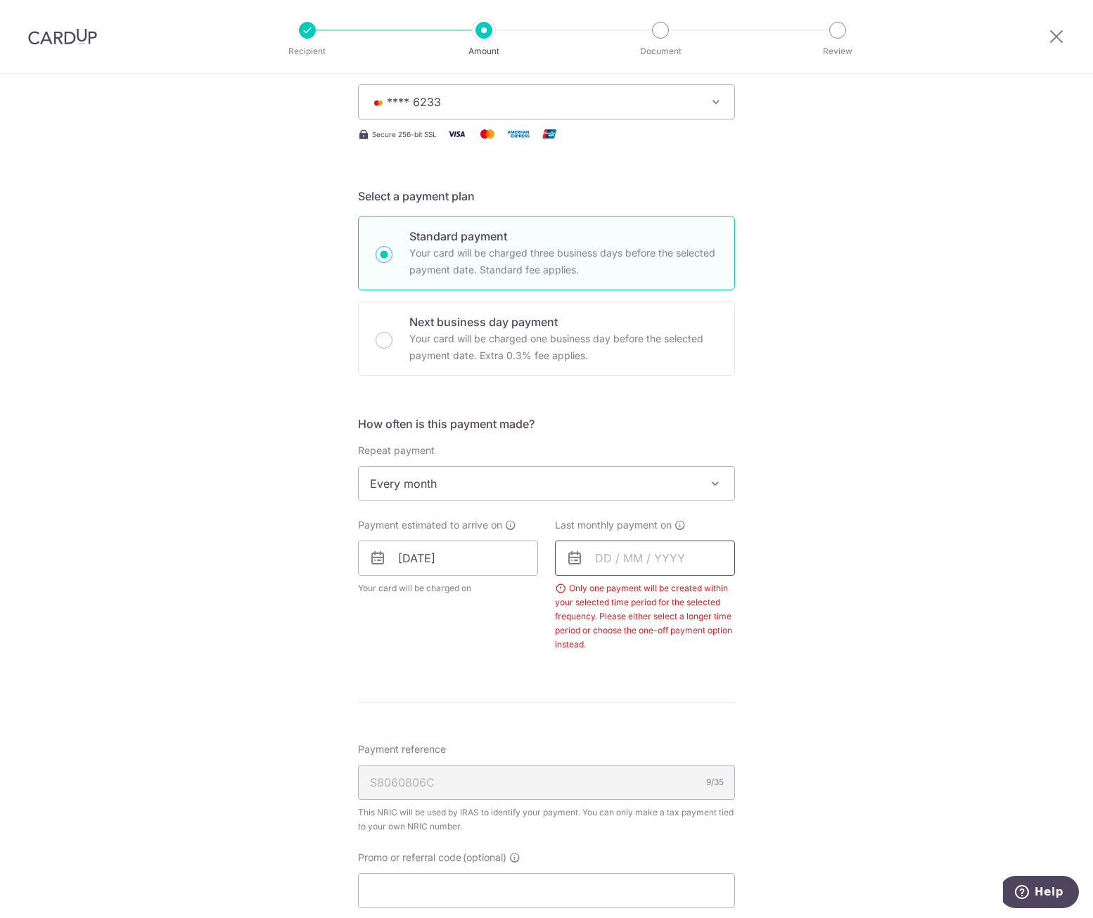
click at [705, 557] on input "text" at bounding box center [645, 558] width 180 height 35
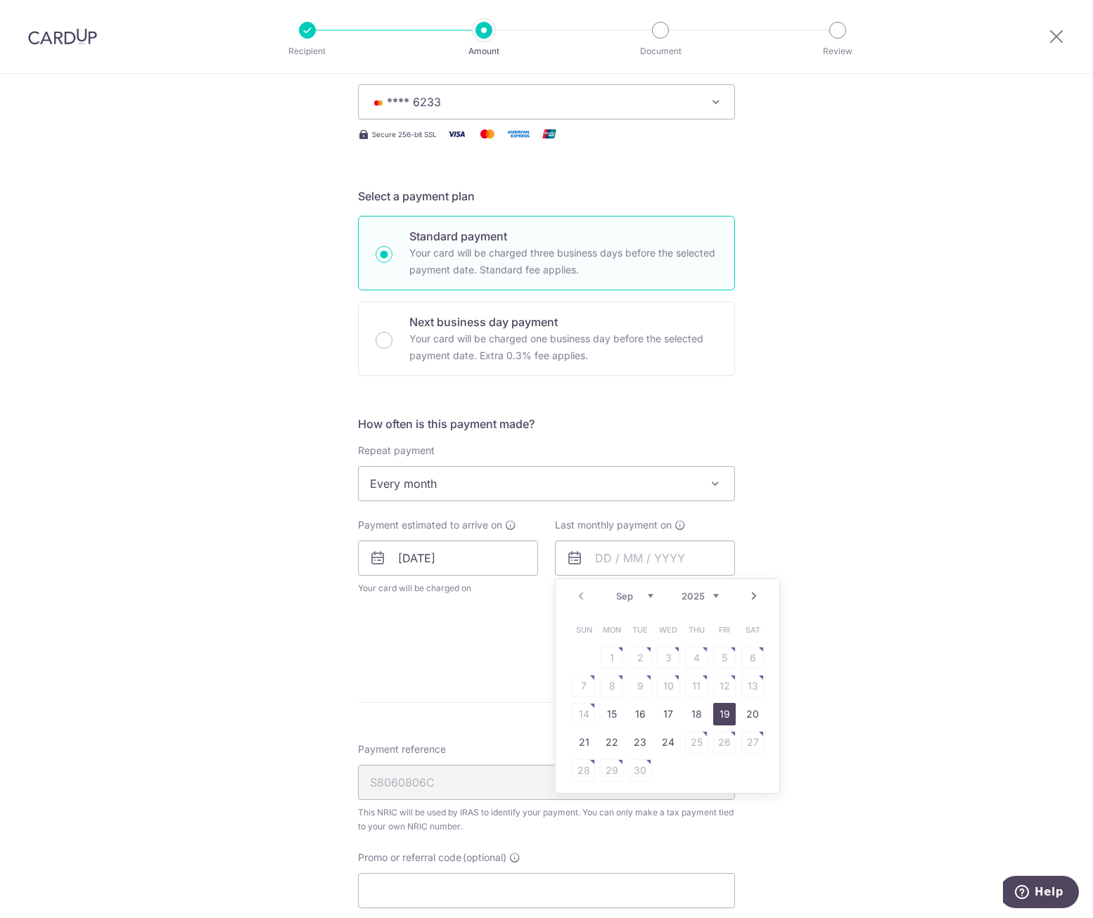
click at [720, 714] on link "19" at bounding box center [724, 714] width 23 height 23
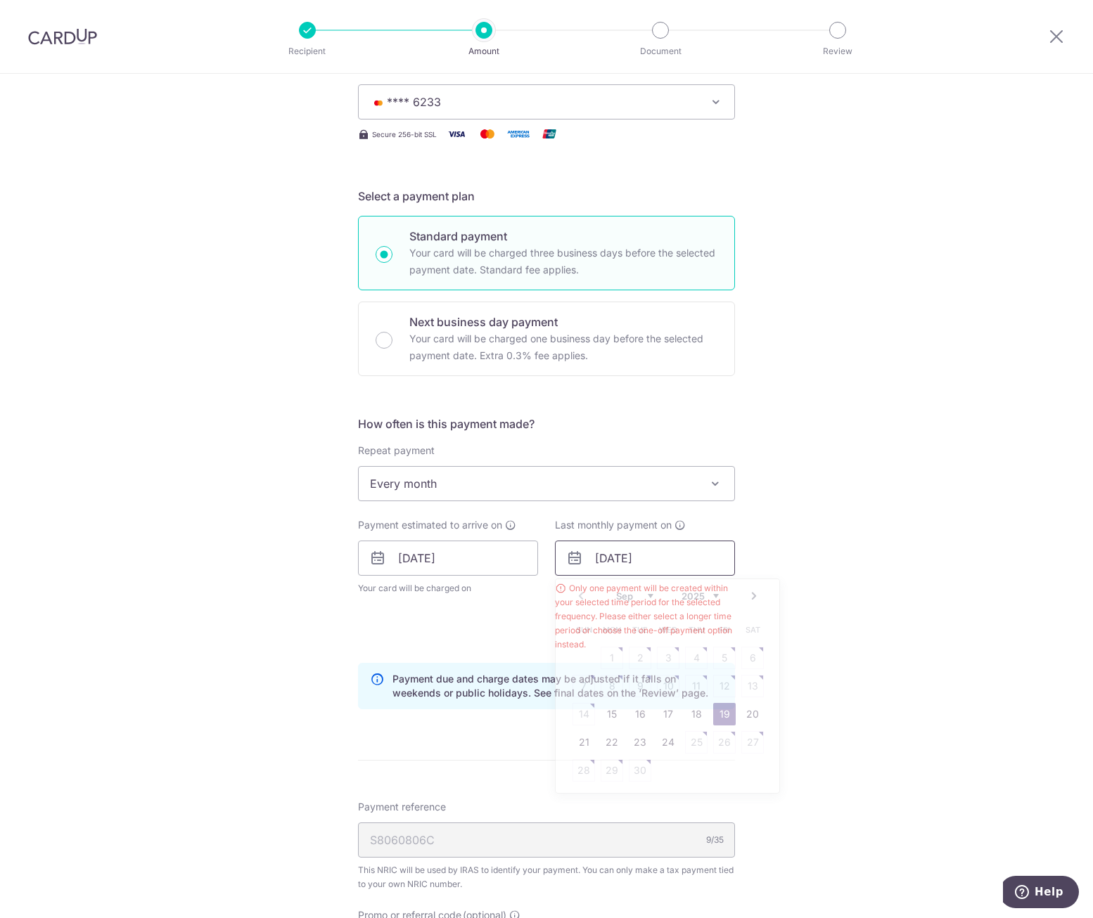
click at [702, 558] on input "[DATE]" at bounding box center [645, 558] width 180 height 35
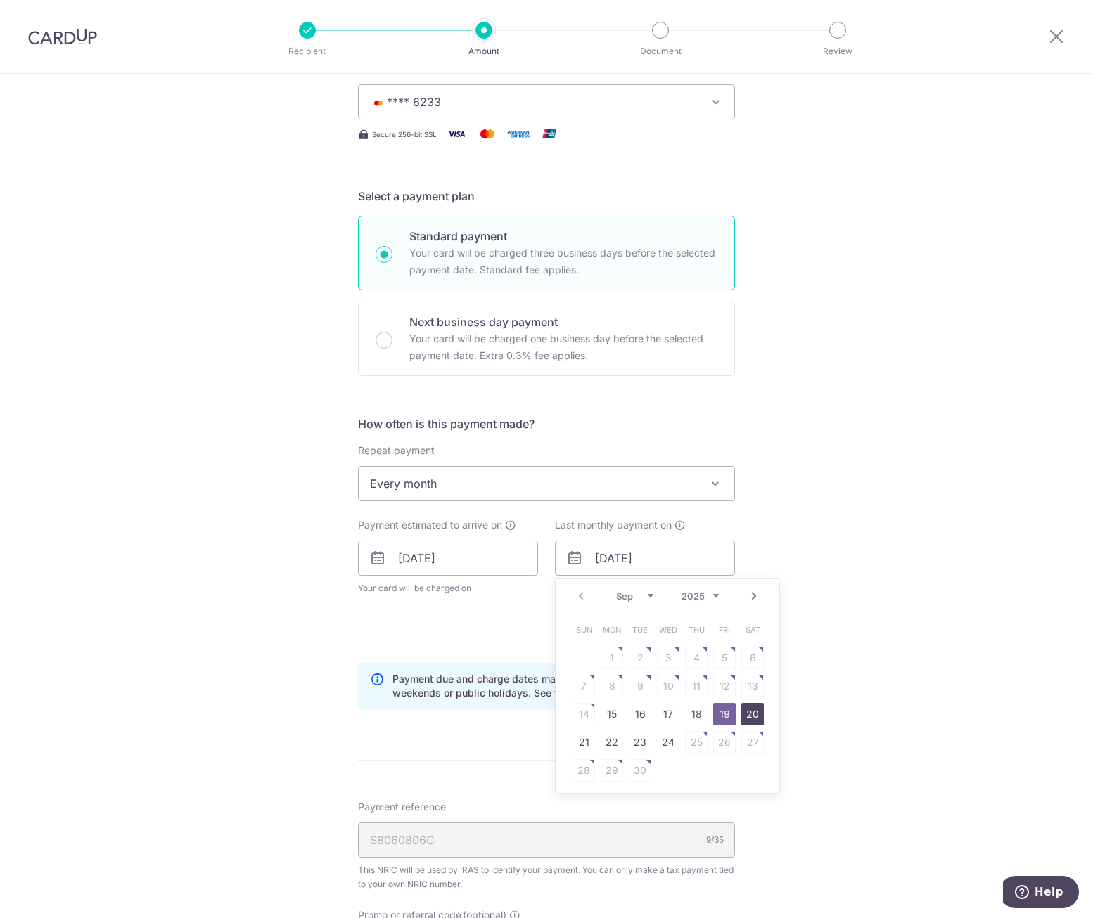
click at [746, 712] on link "20" at bounding box center [752, 714] width 23 height 23
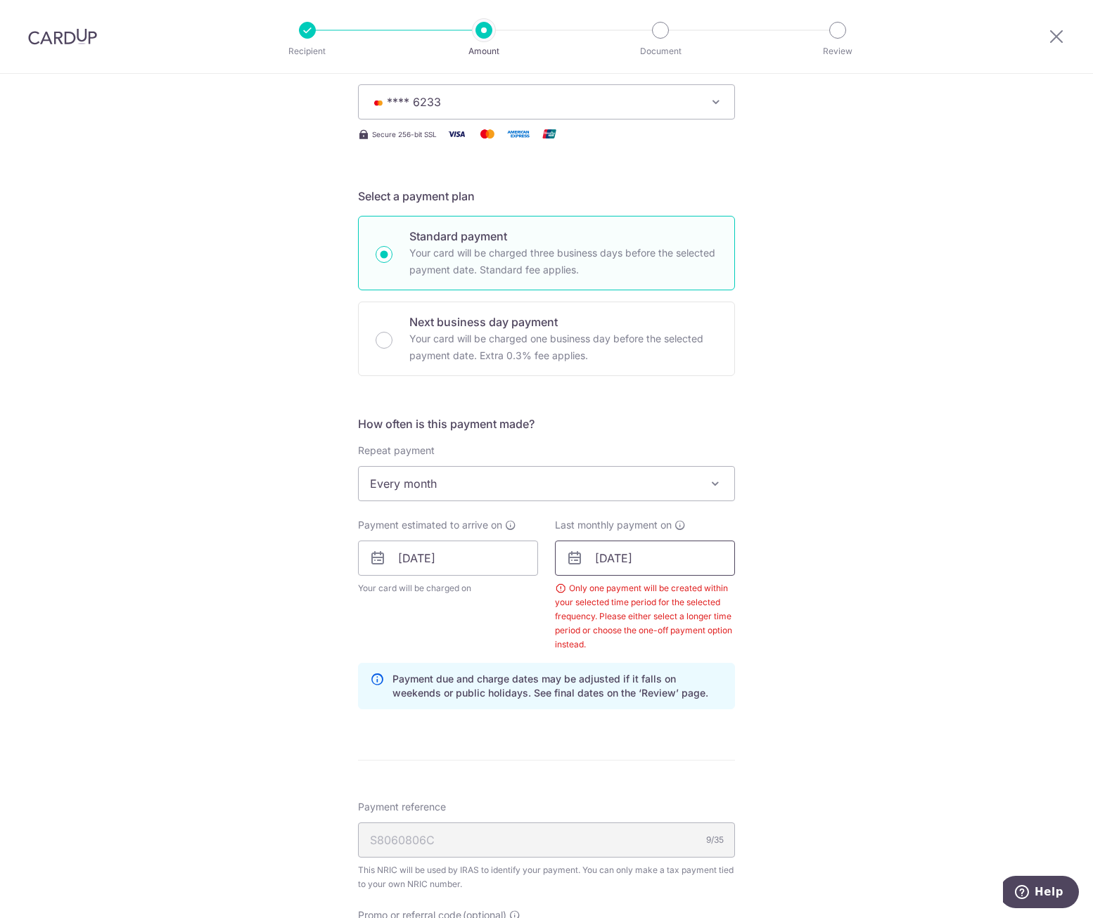
click at [707, 568] on input "[DATE]" at bounding box center [645, 558] width 180 height 35
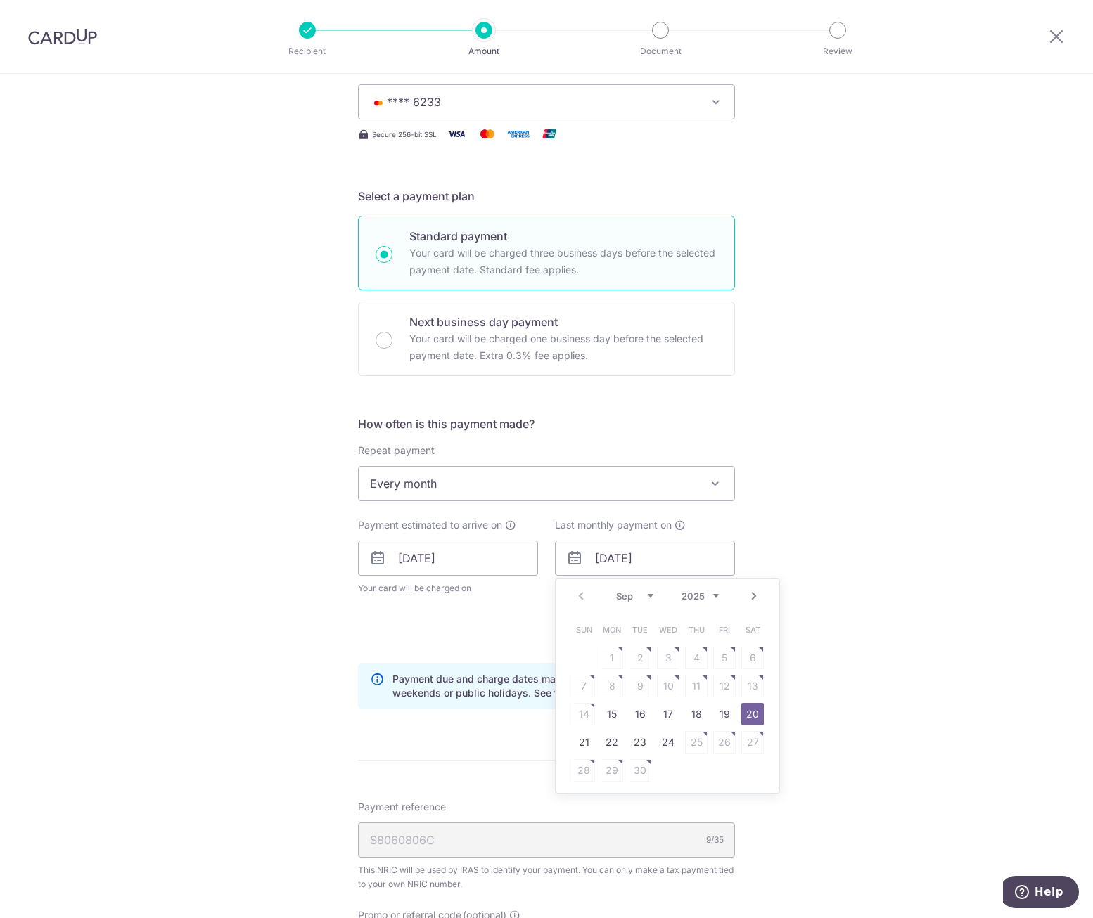
click at [755, 589] on link "Next" at bounding box center [753, 596] width 17 height 17
click at [635, 684] on link "7" at bounding box center [640, 686] width 23 height 23
type input "[DATE]"
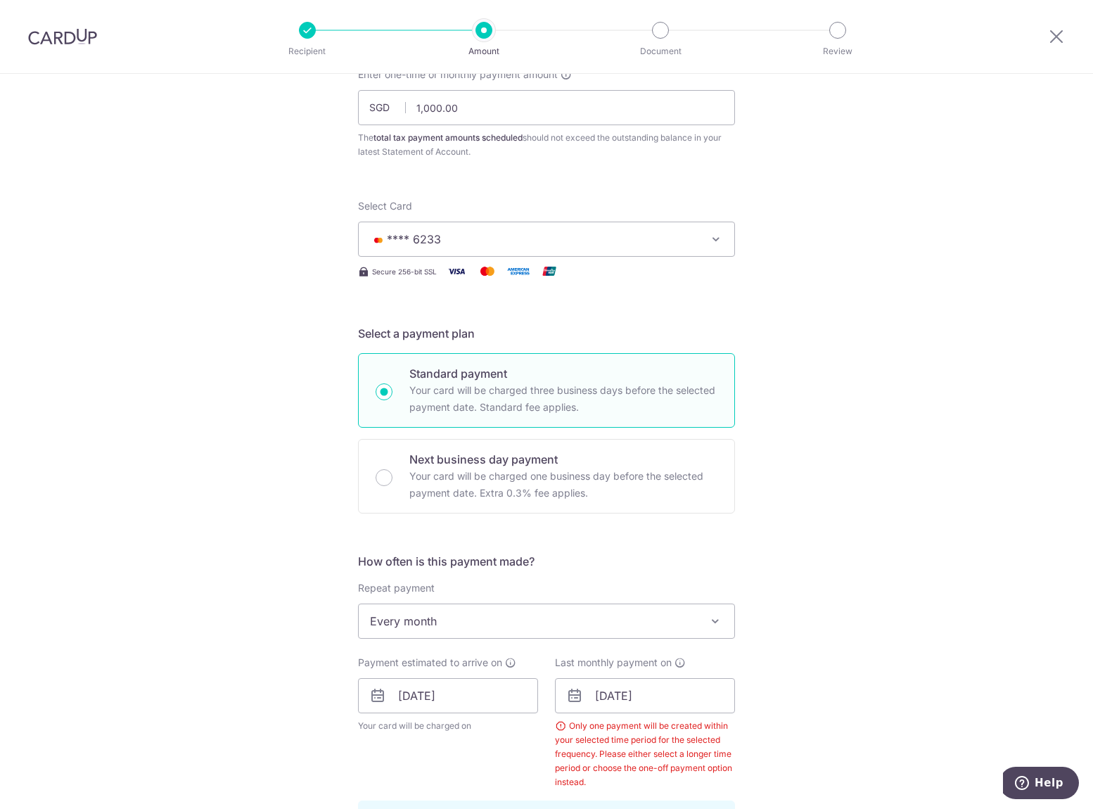
scroll to position [0, 0]
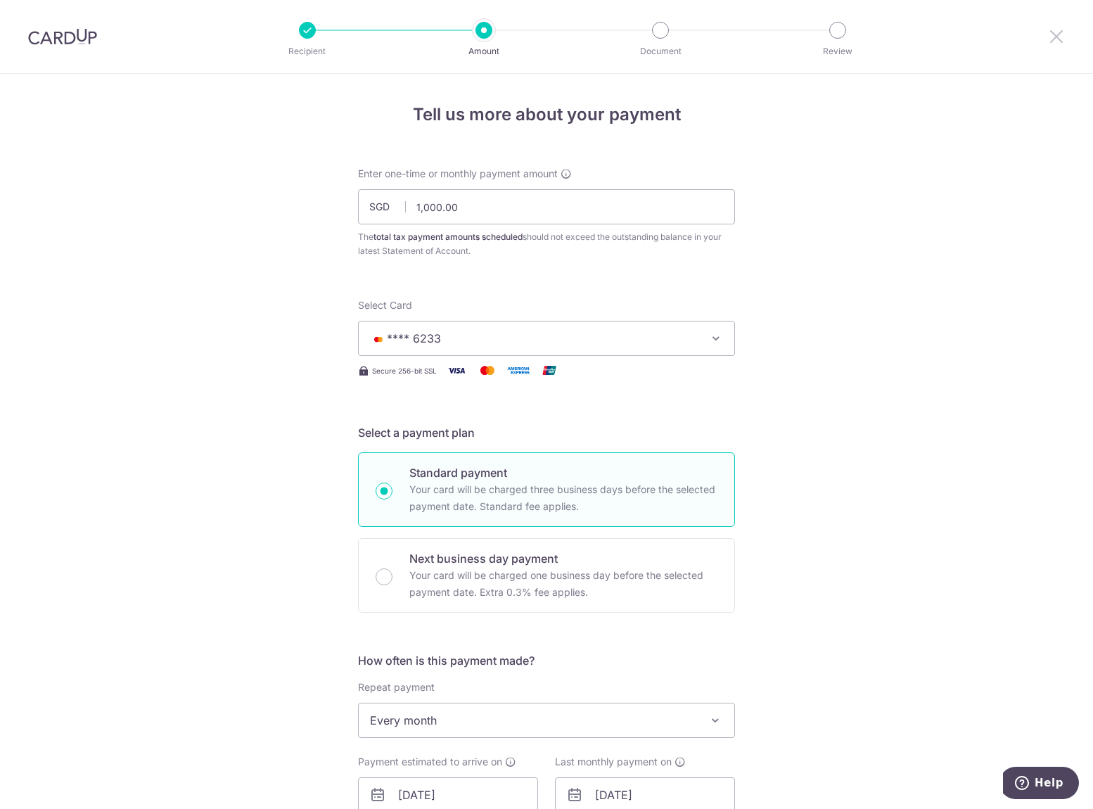
click at [1051, 32] on icon at bounding box center [1056, 36] width 17 height 18
